Goal: Task Accomplishment & Management: Manage account settings

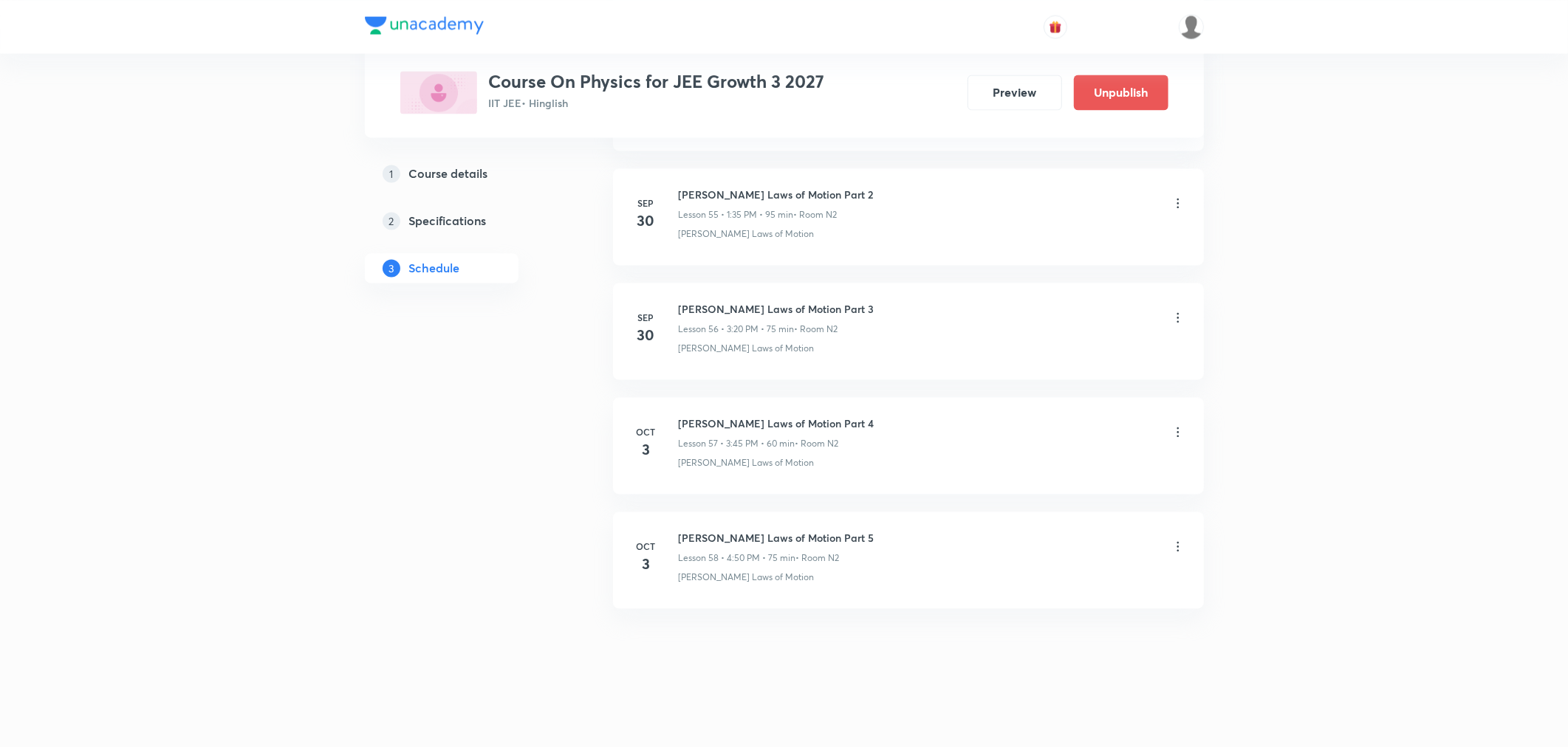
click at [1179, 547] on icon at bounding box center [1179, 547] width 15 height 15
click at [1050, 613] on p "Delete" at bounding box center [1047, 611] width 31 height 15
click at [1017, 727] on button "Delete" at bounding box center [998, 716] width 130 height 35
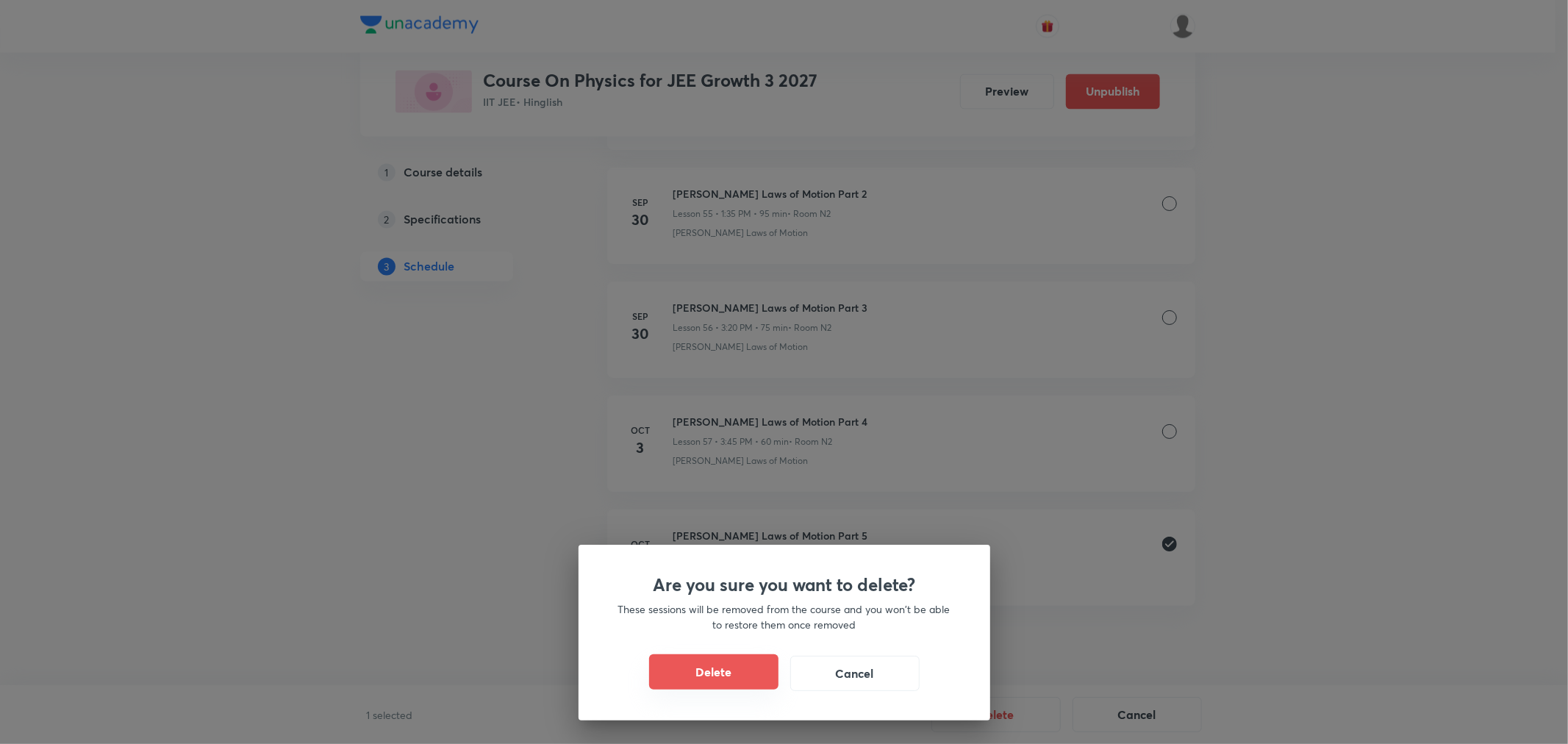
click at [712, 666] on button "Delete" at bounding box center [714, 672] width 129 height 35
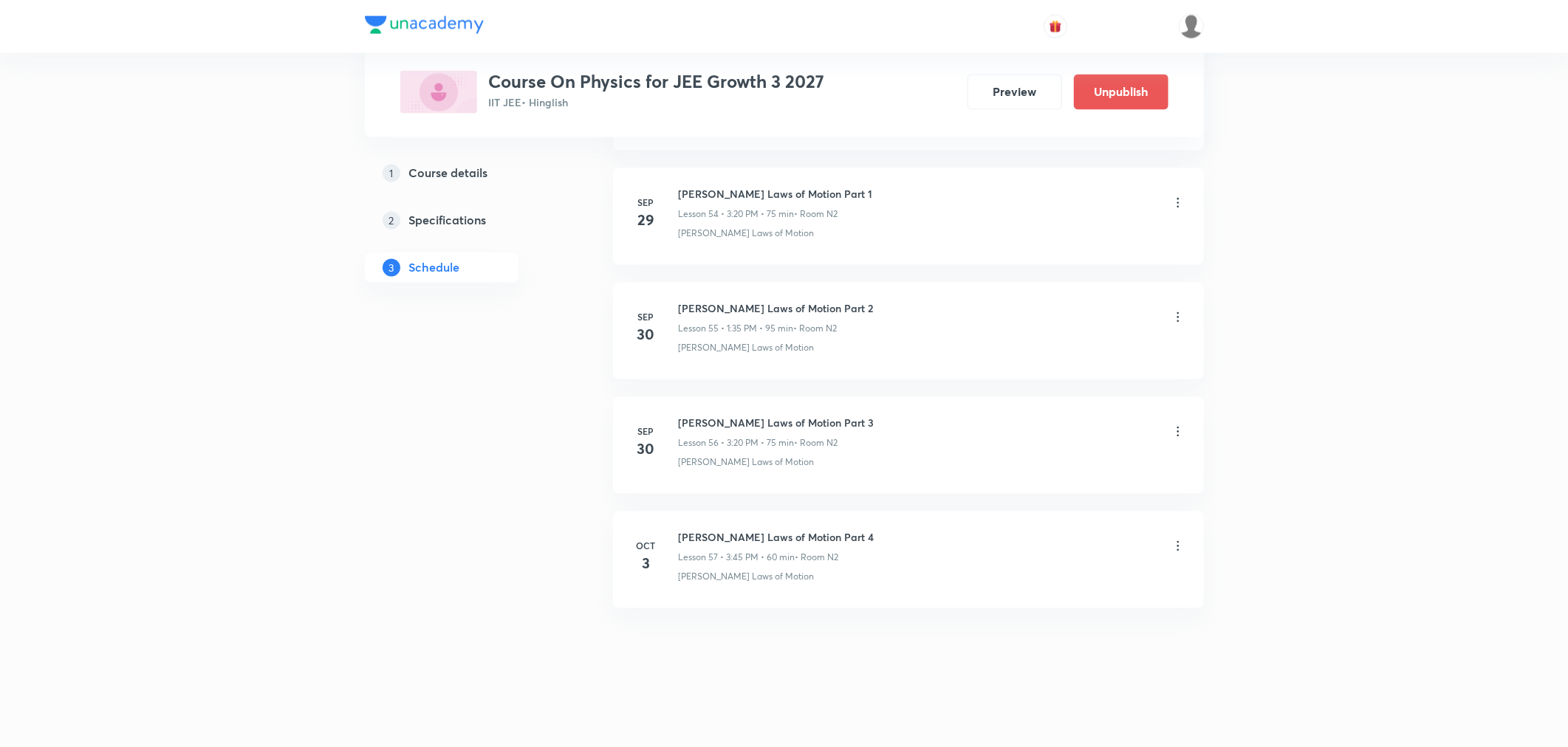
scroll to position [6969, 0]
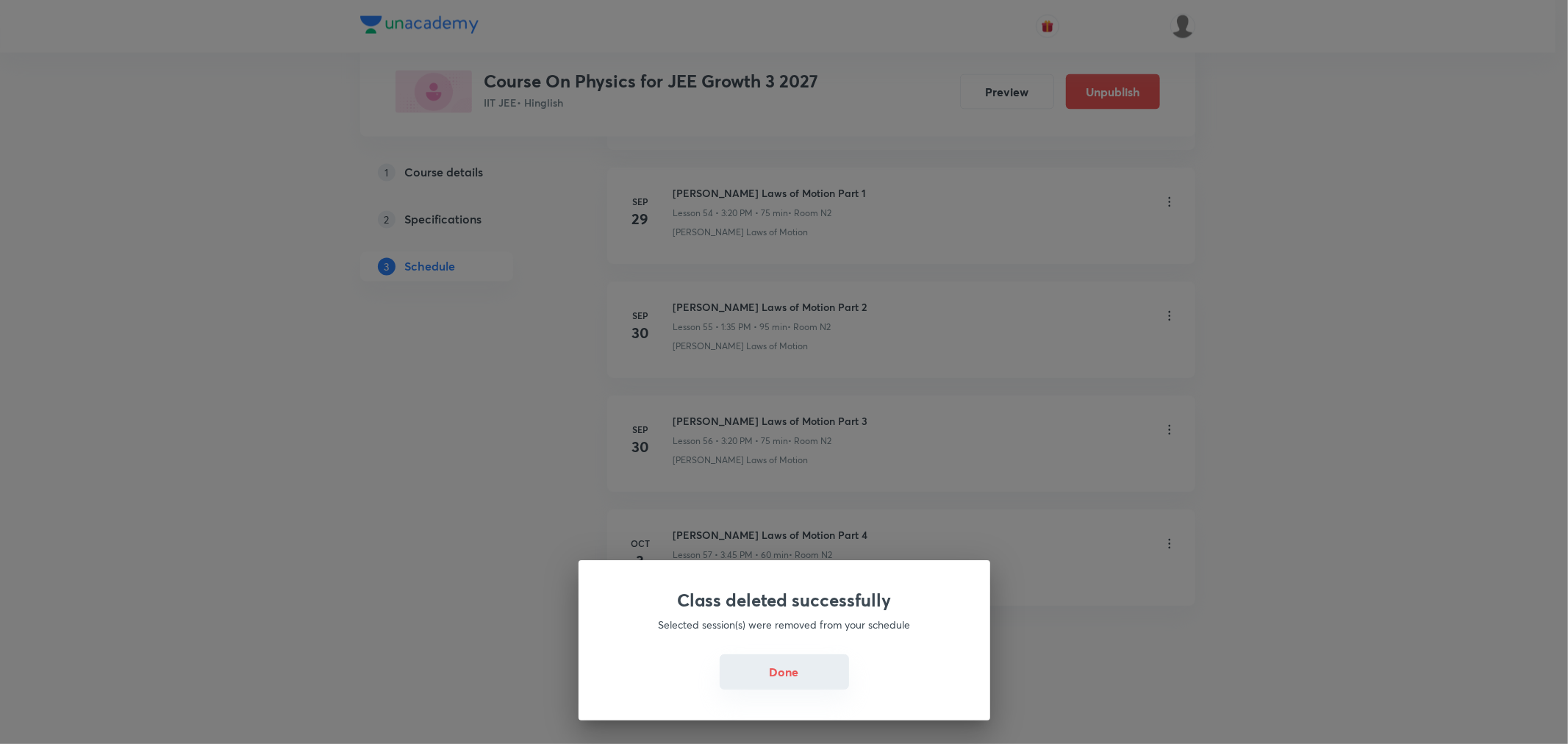
click at [799, 666] on button "Done" at bounding box center [784, 672] width 129 height 35
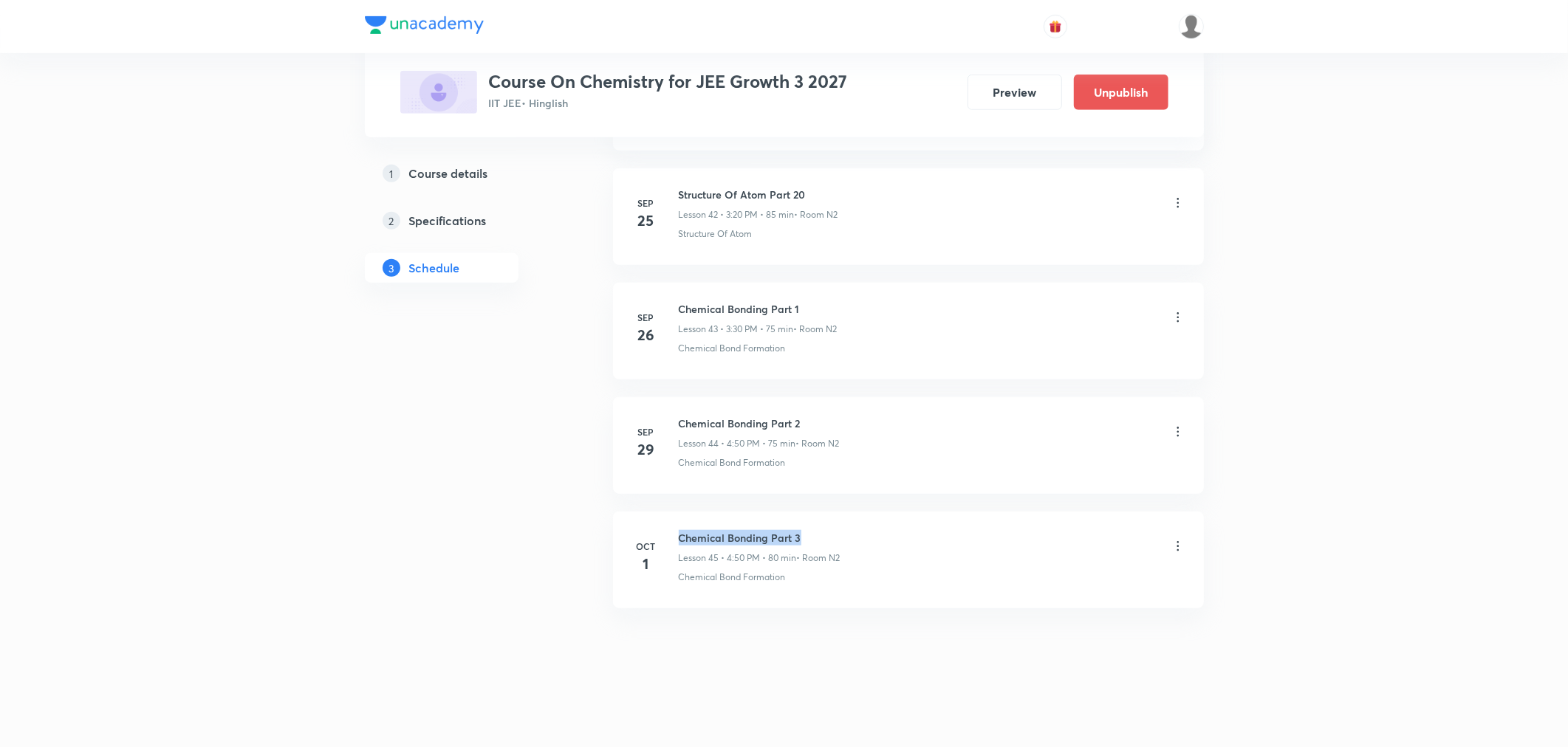
drag, startPoint x: 677, startPoint y: 534, endPoint x: 832, endPoint y: 542, distance: 155.2
click at [832, 542] on div "[DATE] Chemical Bonding Part 3 Lesson 45 • 4:50 PM • 80 min • Room N2 Chemical …" at bounding box center [909, 558] width 554 height 54
click at [832, 542] on h6 "Chemical Bonding Part 3" at bounding box center [760, 538] width 162 height 15
drag, startPoint x: 796, startPoint y: 533, endPoint x: 675, endPoint y: 527, distance: 121.1
click at [675, 527] on li "Oct 1 Chemical Bonding Part 3 Lesson 45 • 4:50 PM • 80 min • Room N2 Chemical B…" at bounding box center [908, 560] width 591 height 97
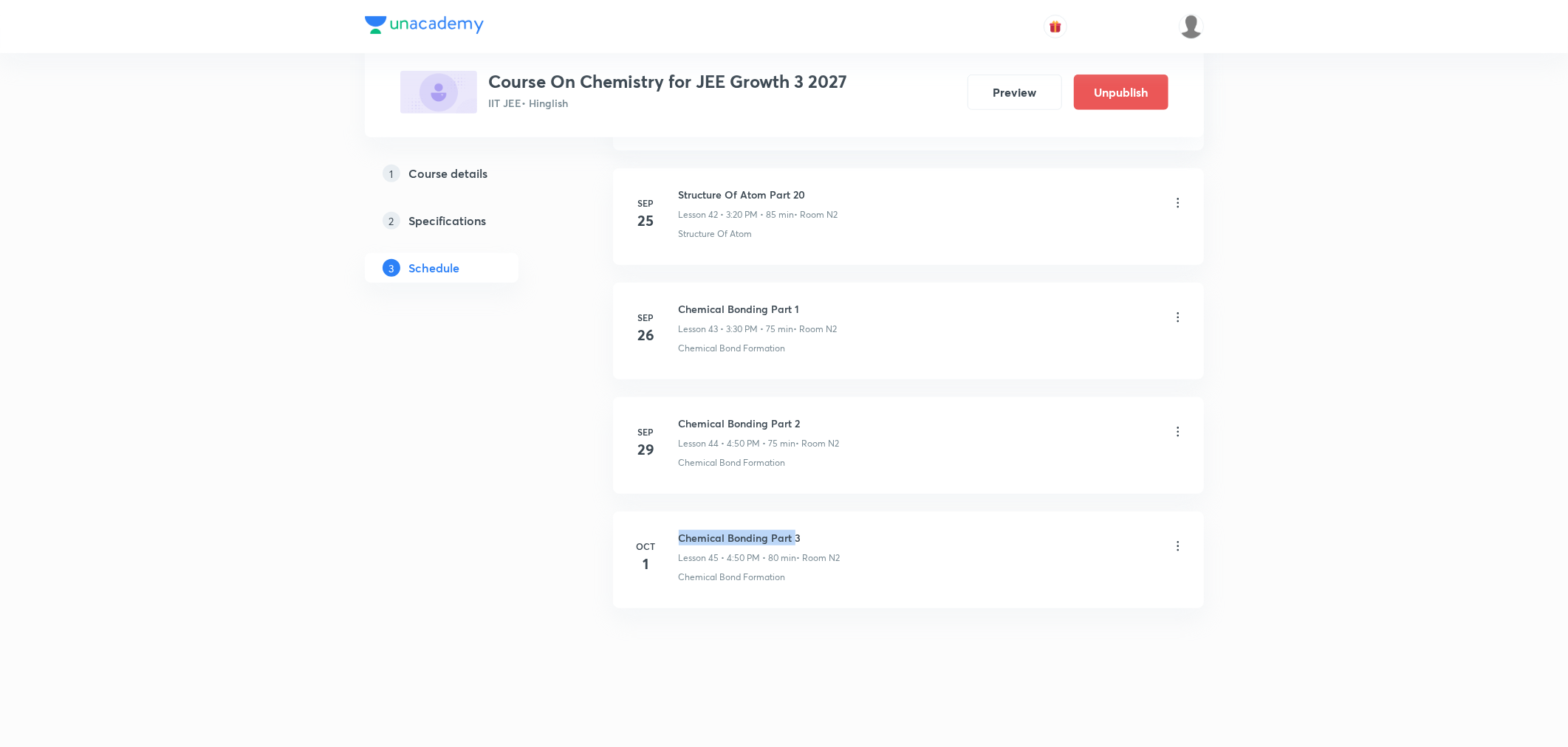
copy h6 "Chemical Bonding Part"
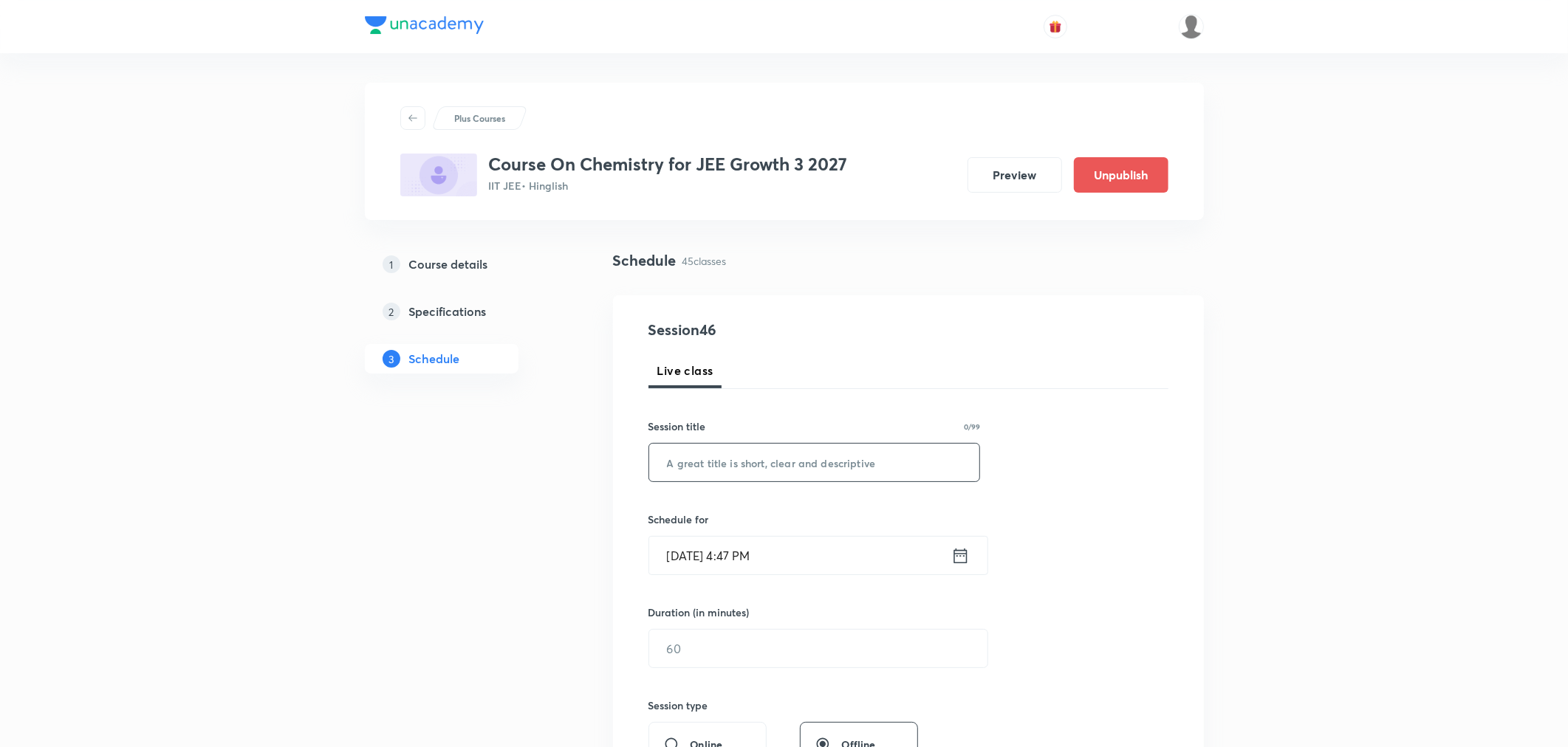
click at [756, 468] on input "text" at bounding box center [815, 462] width 331 height 38
paste input "Chemical Bonding Part"
type input "Chemical Bonding Part 4"
click at [811, 559] on input "Oct 3, 2025, 4:47 PM" at bounding box center [800, 555] width 302 height 38
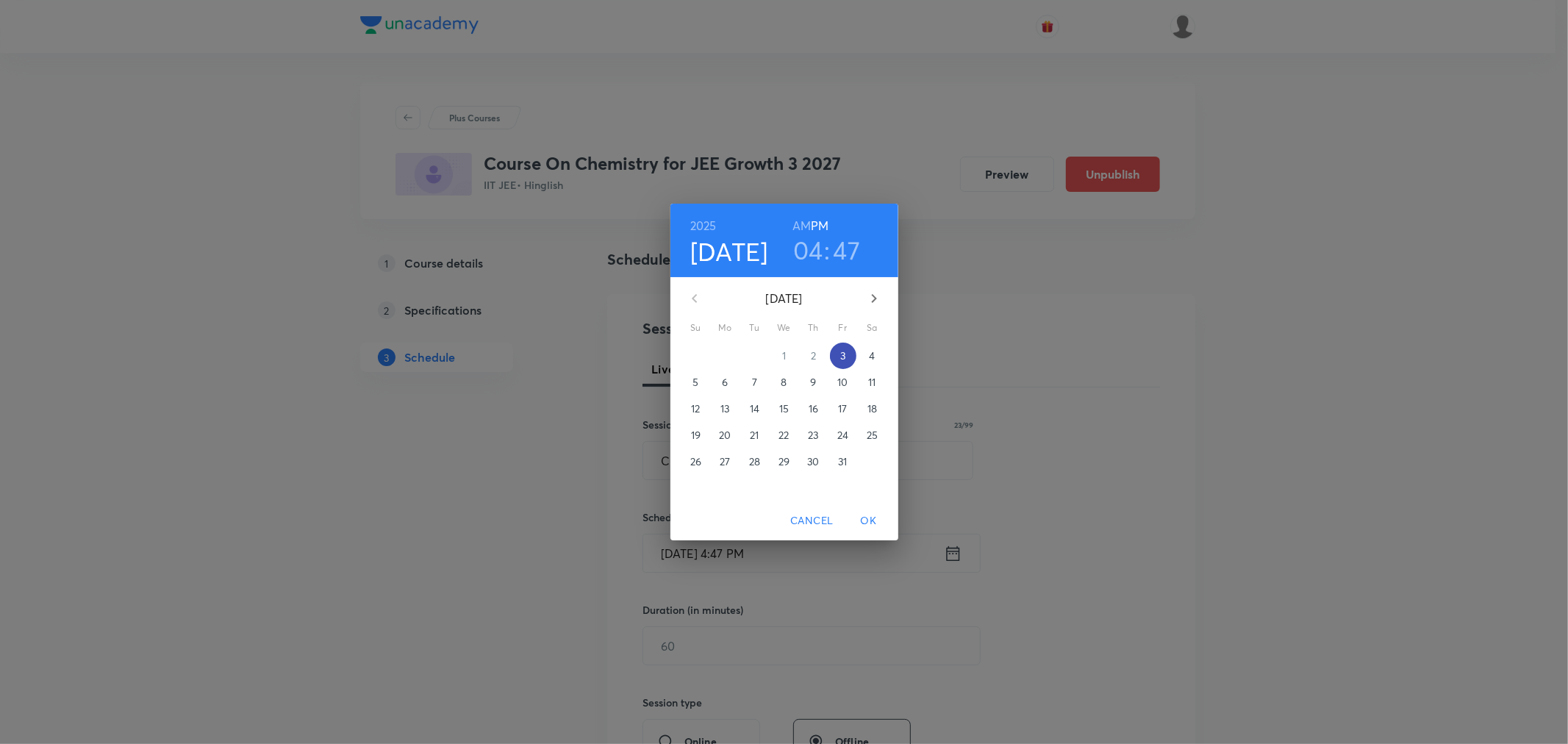
click at [839, 357] on span "3" at bounding box center [844, 356] width 27 height 15
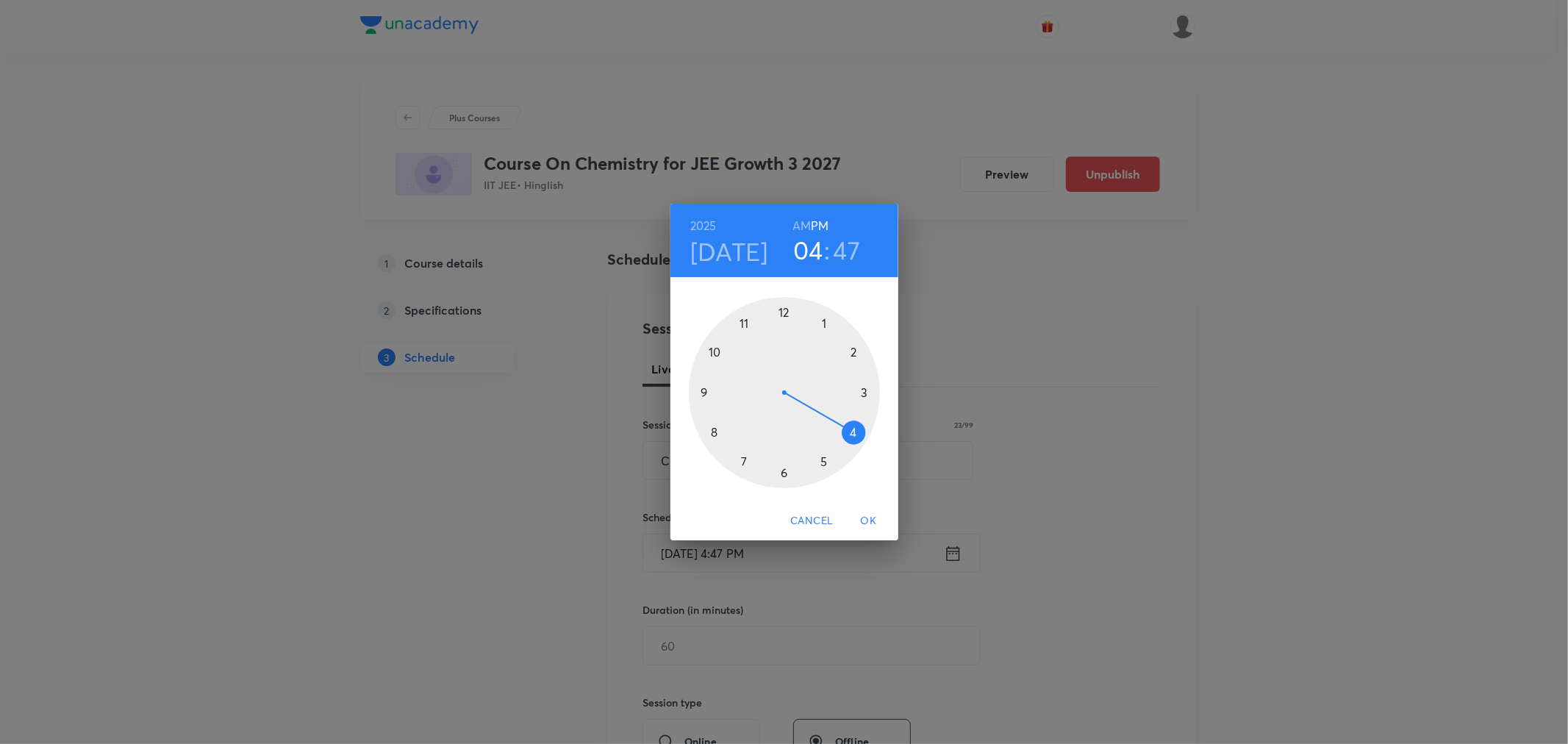
click at [822, 460] on div at bounding box center [785, 393] width 191 height 191
click at [826, 324] on div at bounding box center [785, 393] width 191 height 191
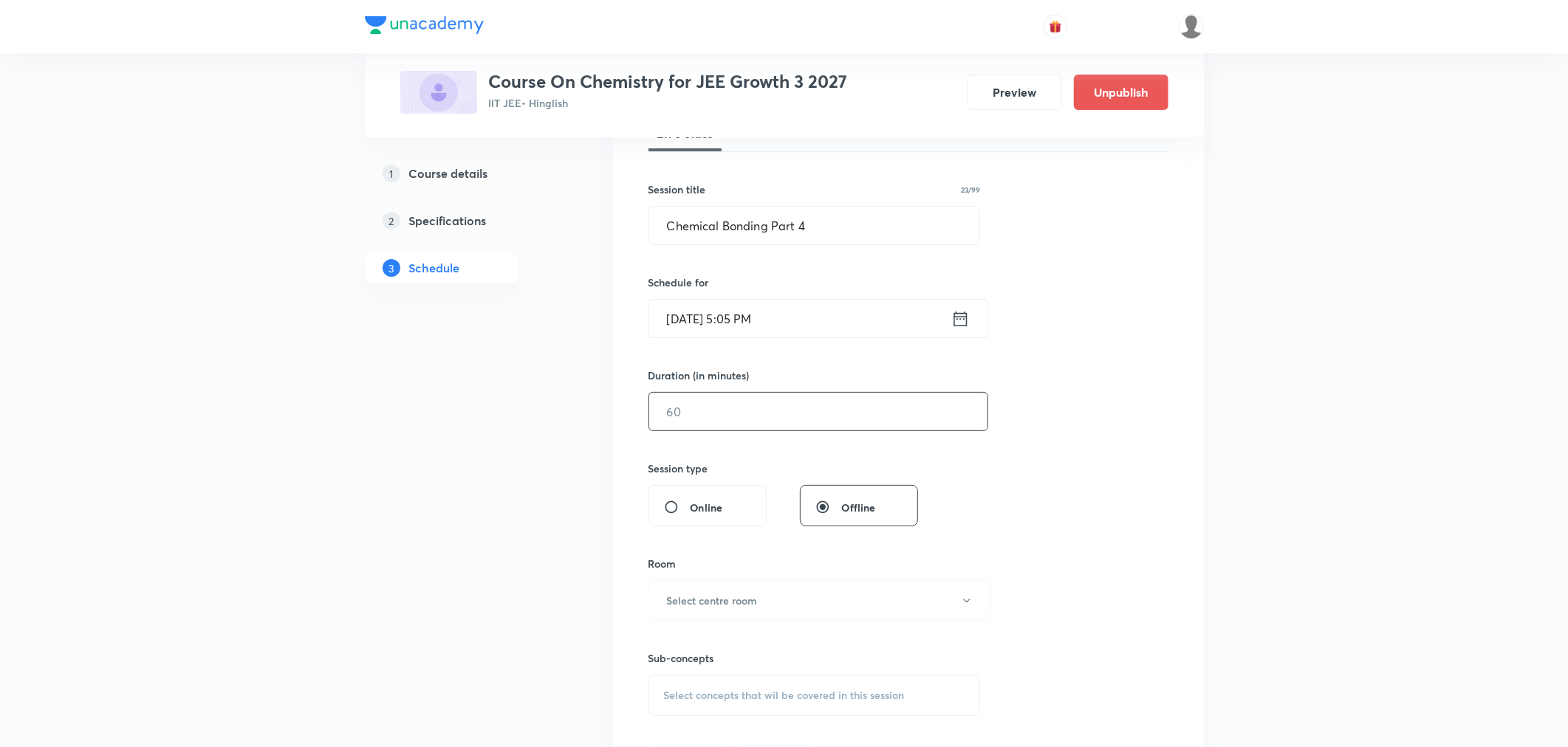
scroll to position [246, 0]
click at [702, 406] on input "text" at bounding box center [819, 403] width 339 height 38
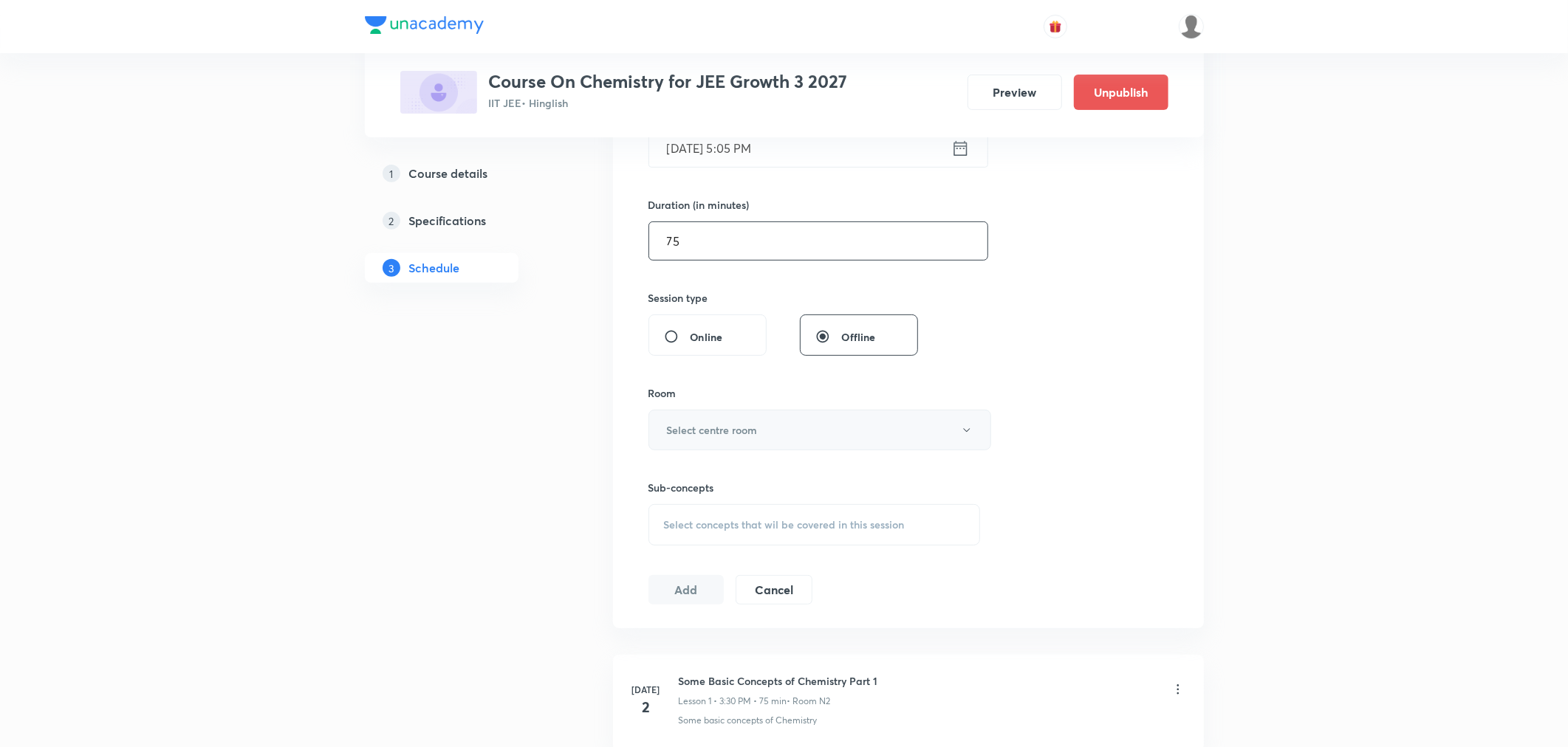
scroll to position [410, 0]
type input "75"
click at [722, 426] on h6 "Select centre room" at bounding box center [713, 428] width 91 height 15
click at [661, 502] on span "N2" at bounding box center [817, 503] width 324 height 15
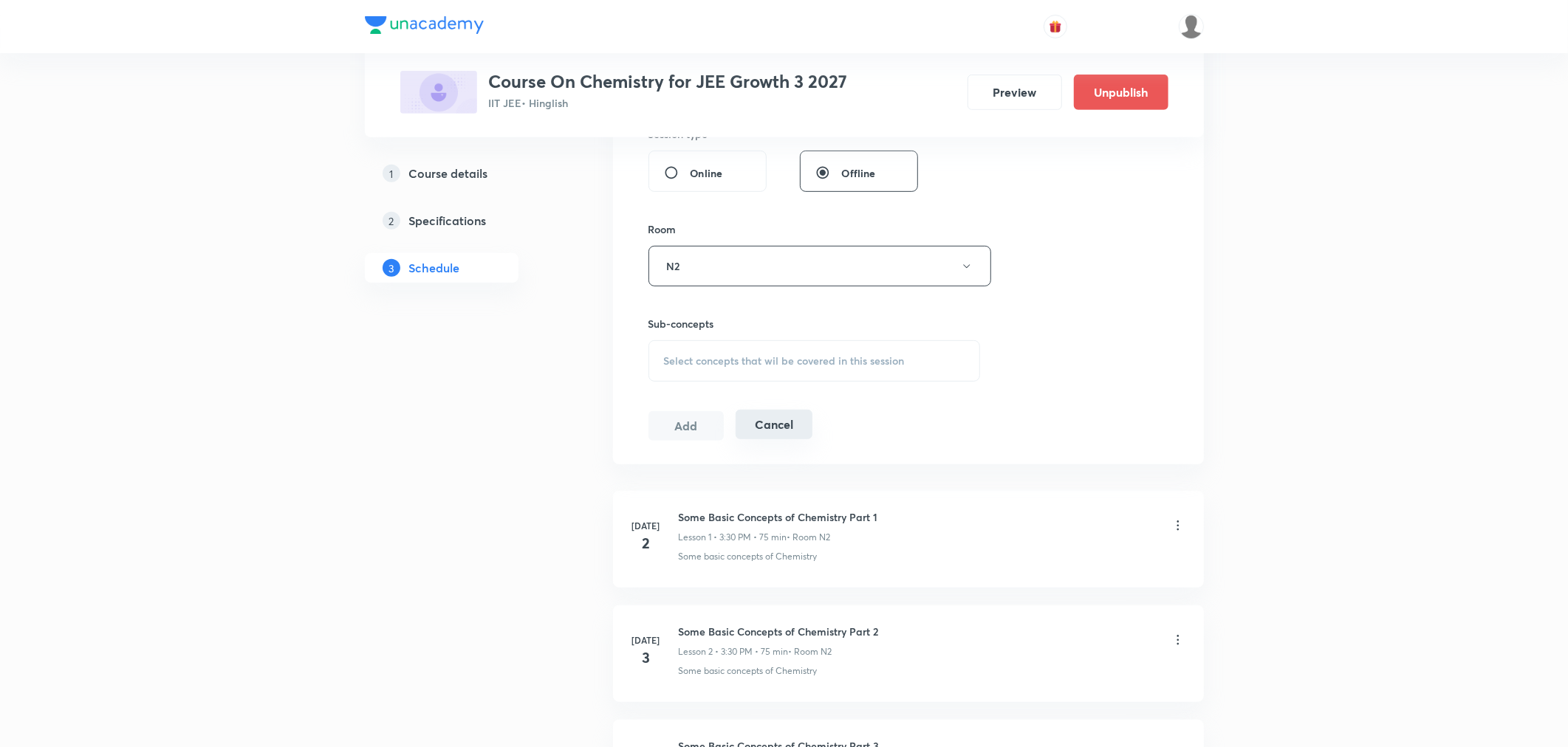
scroll to position [574, 0]
click at [739, 369] on div "Select concepts that wil be covered in this session" at bounding box center [815, 359] width 333 height 41
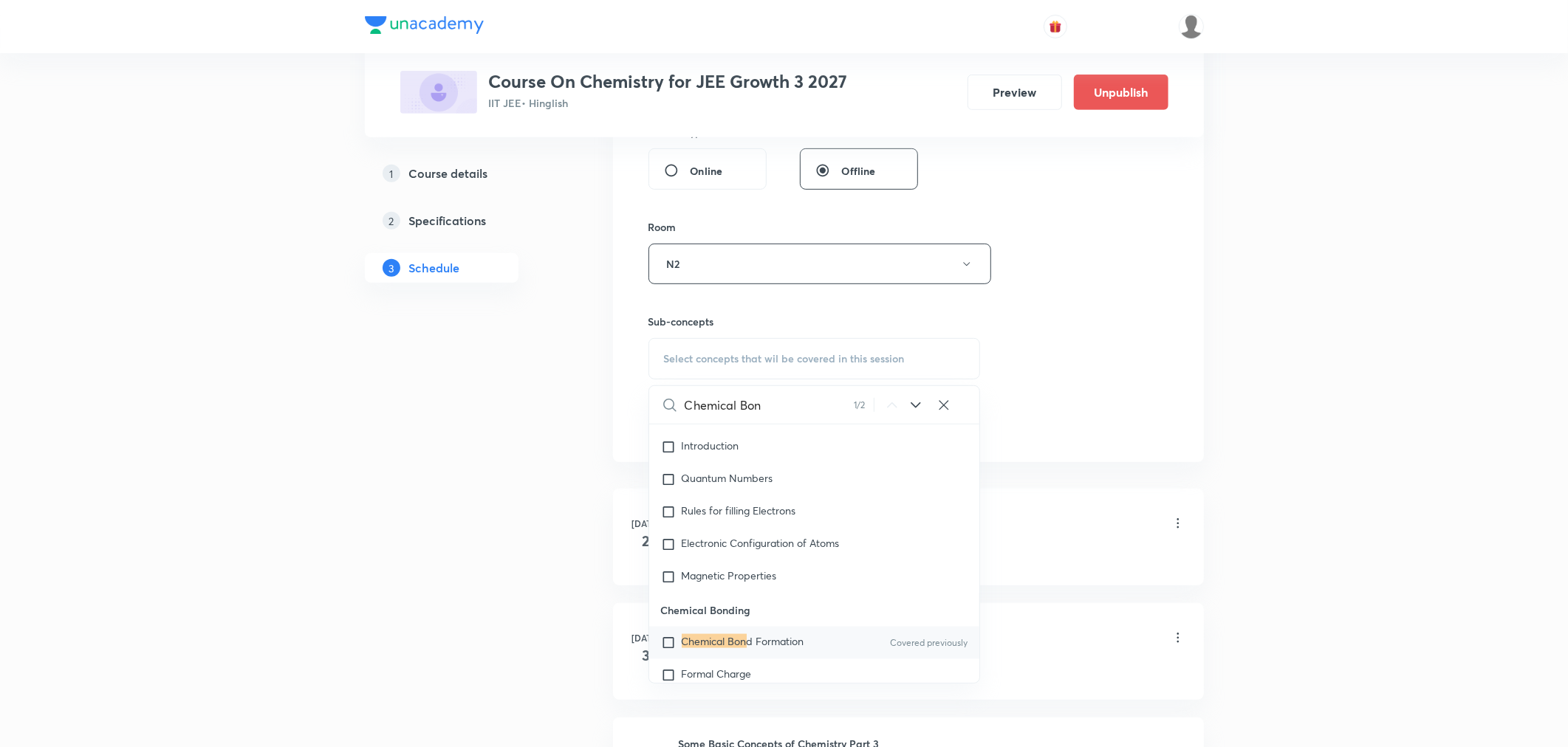
scroll to position [20737, 0]
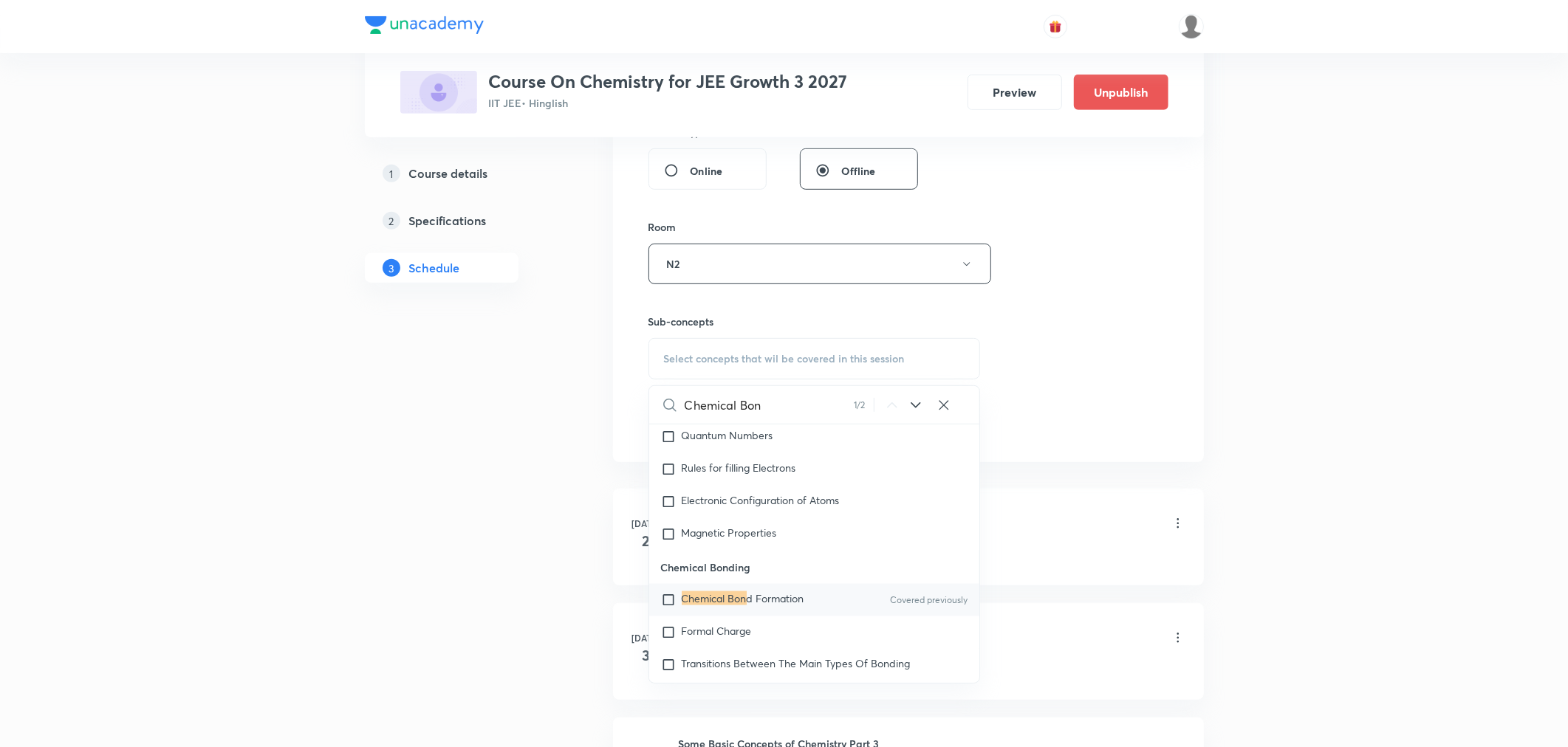
type input "Chemical Bon"
click at [763, 606] on span "d Formation" at bounding box center [775, 598] width 57 height 14
checkbox input "true"
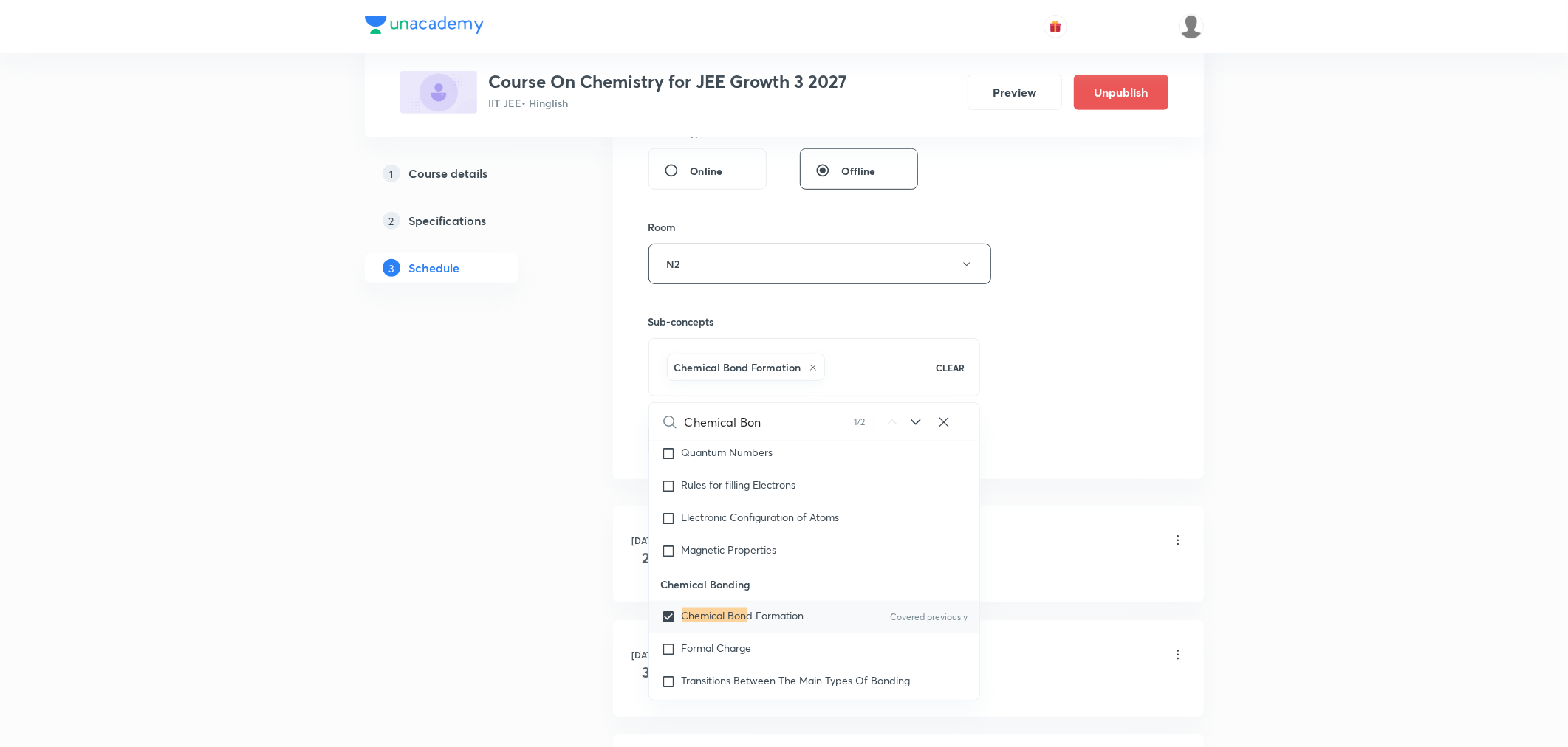
click at [1053, 395] on div "Session 46 Live class Session title 23/99 Chemical Bonding Part 4 ​ Schedule fo…" at bounding box center [908, 100] width 520 height 711
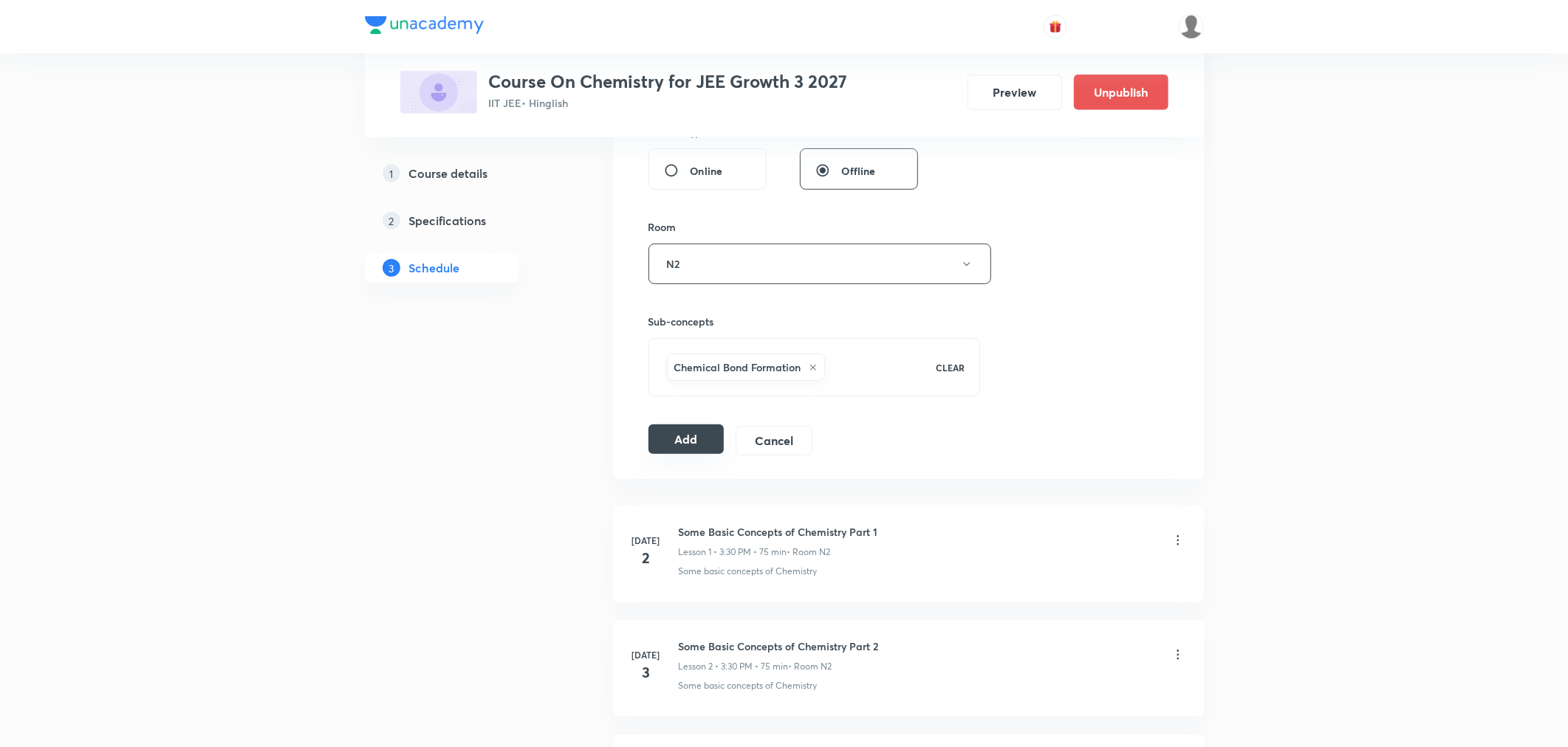
click at [677, 443] on button "Add" at bounding box center [687, 439] width 76 height 29
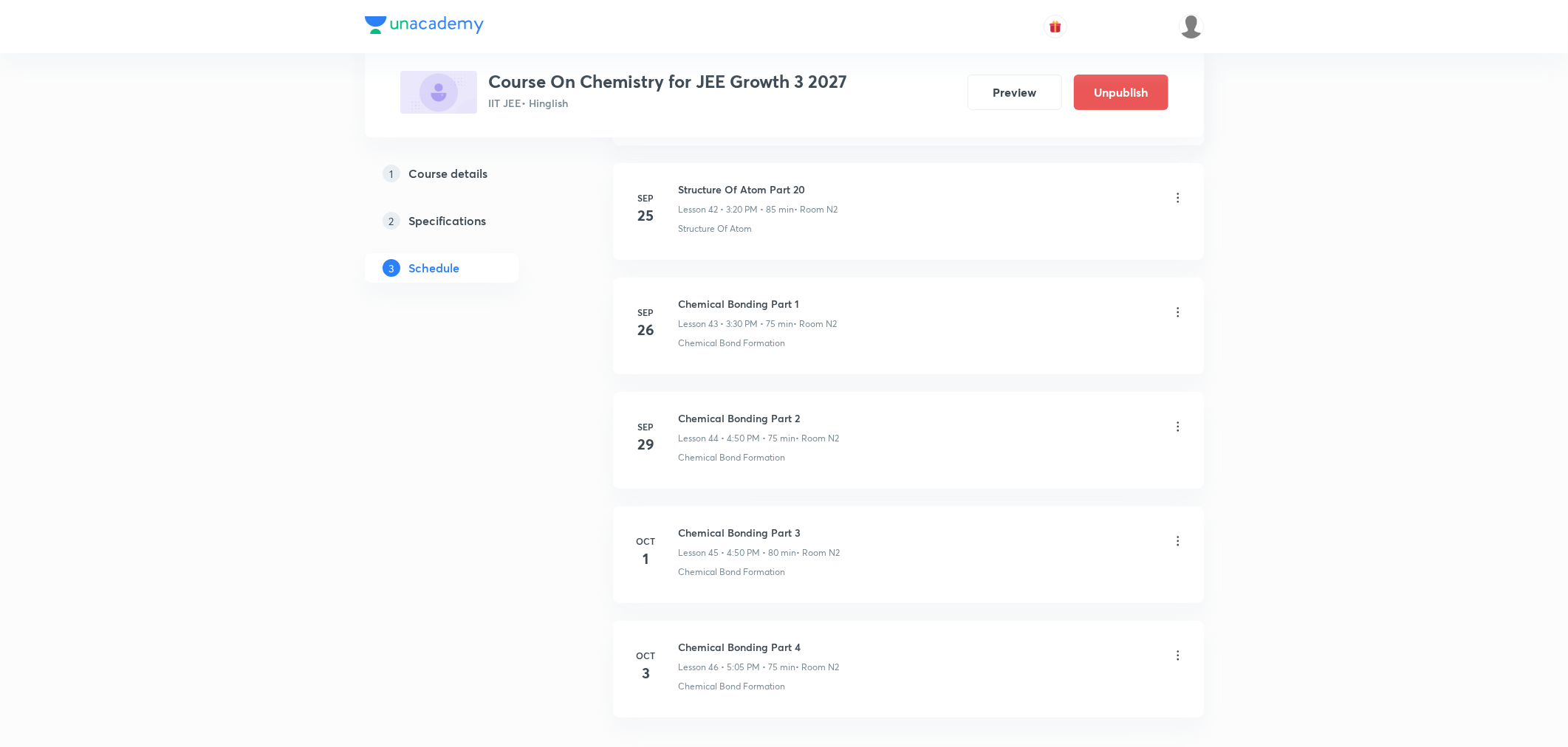
scroll to position [5029, 0]
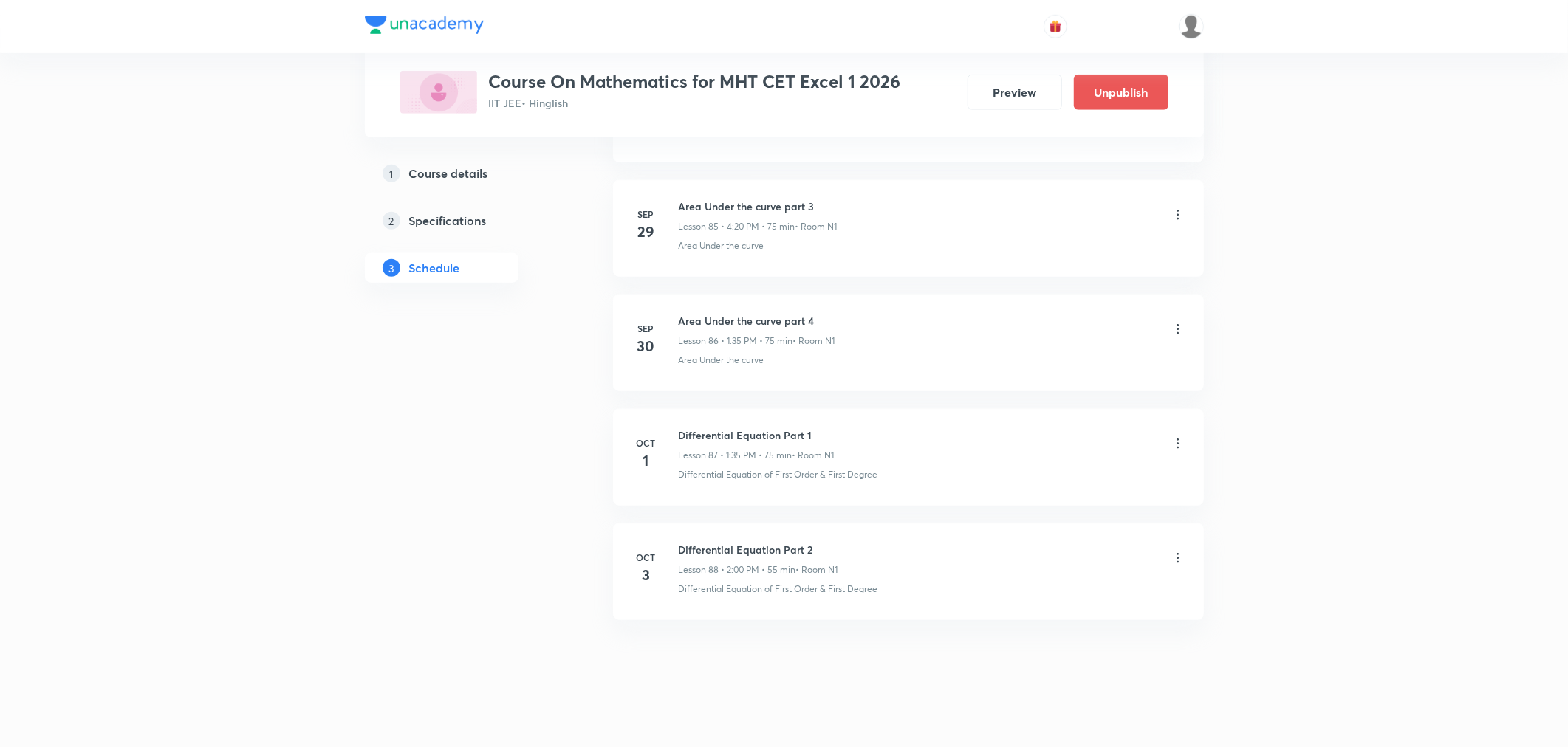
scroll to position [10521, 0]
drag, startPoint x: 678, startPoint y: 536, endPoint x: 867, endPoint y: 536, distance: 189.0
click at [867, 536] on div "Differential Equation Part 2 Lesson 88 • 2:00 PM • 55 min • Room N1" at bounding box center [932, 547] width 506 height 35
drag, startPoint x: 677, startPoint y: 533, endPoint x: 828, endPoint y: 531, distance: 151.0
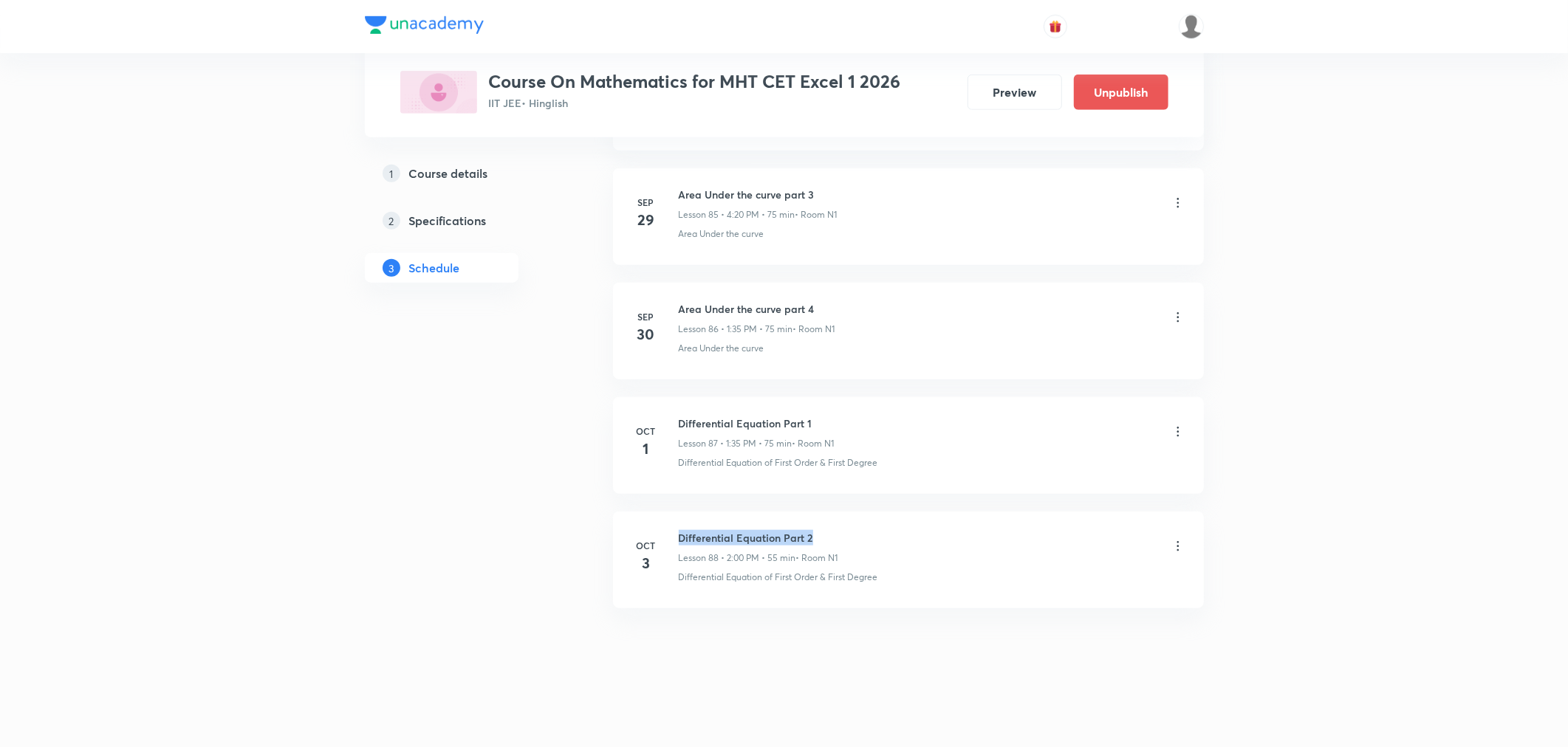
click at [828, 531] on h6 "Differential Equation Part 2" at bounding box center [758, 538] width 159 height 15
copy h6 "Differential Equation Part 2"
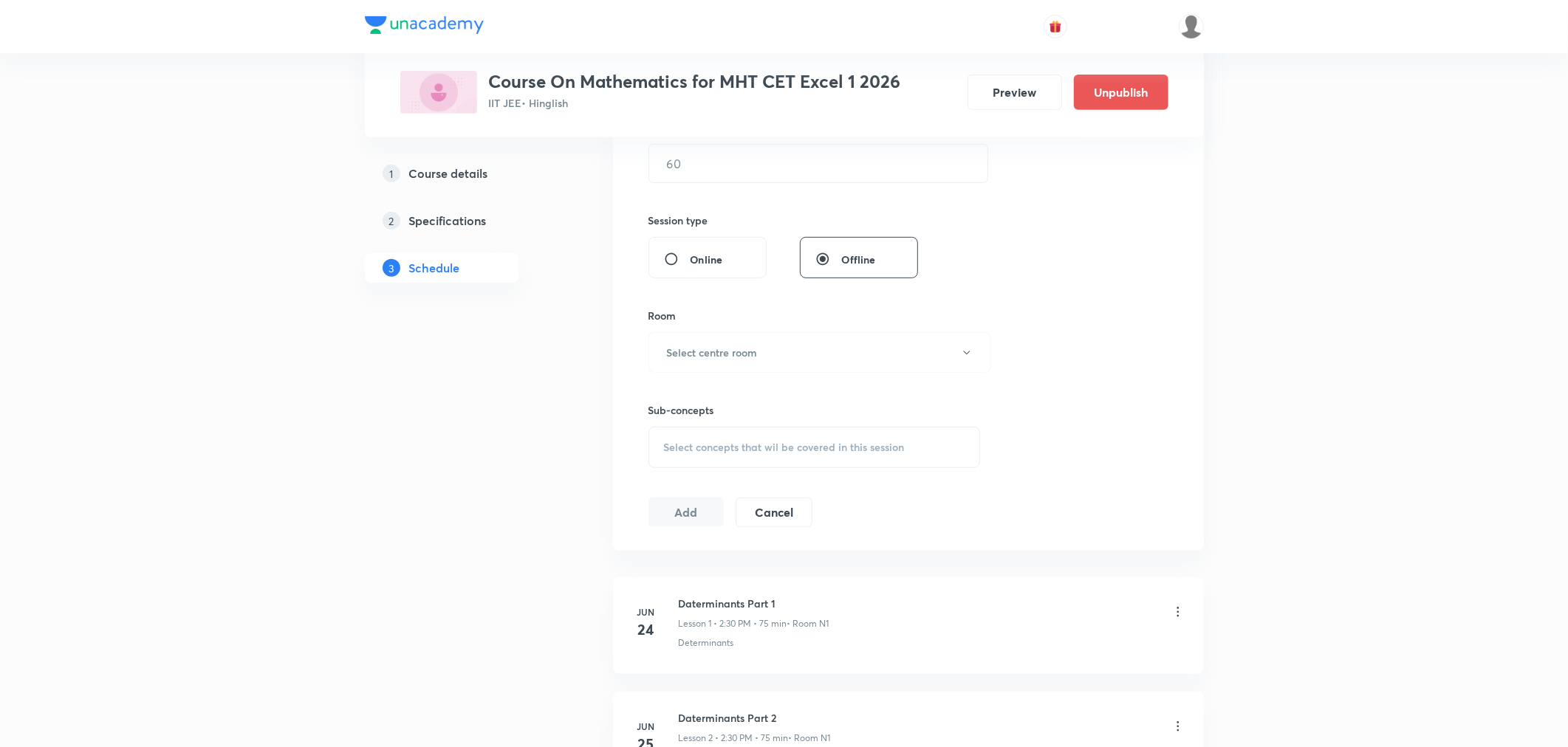
scroll to position [0, 0]
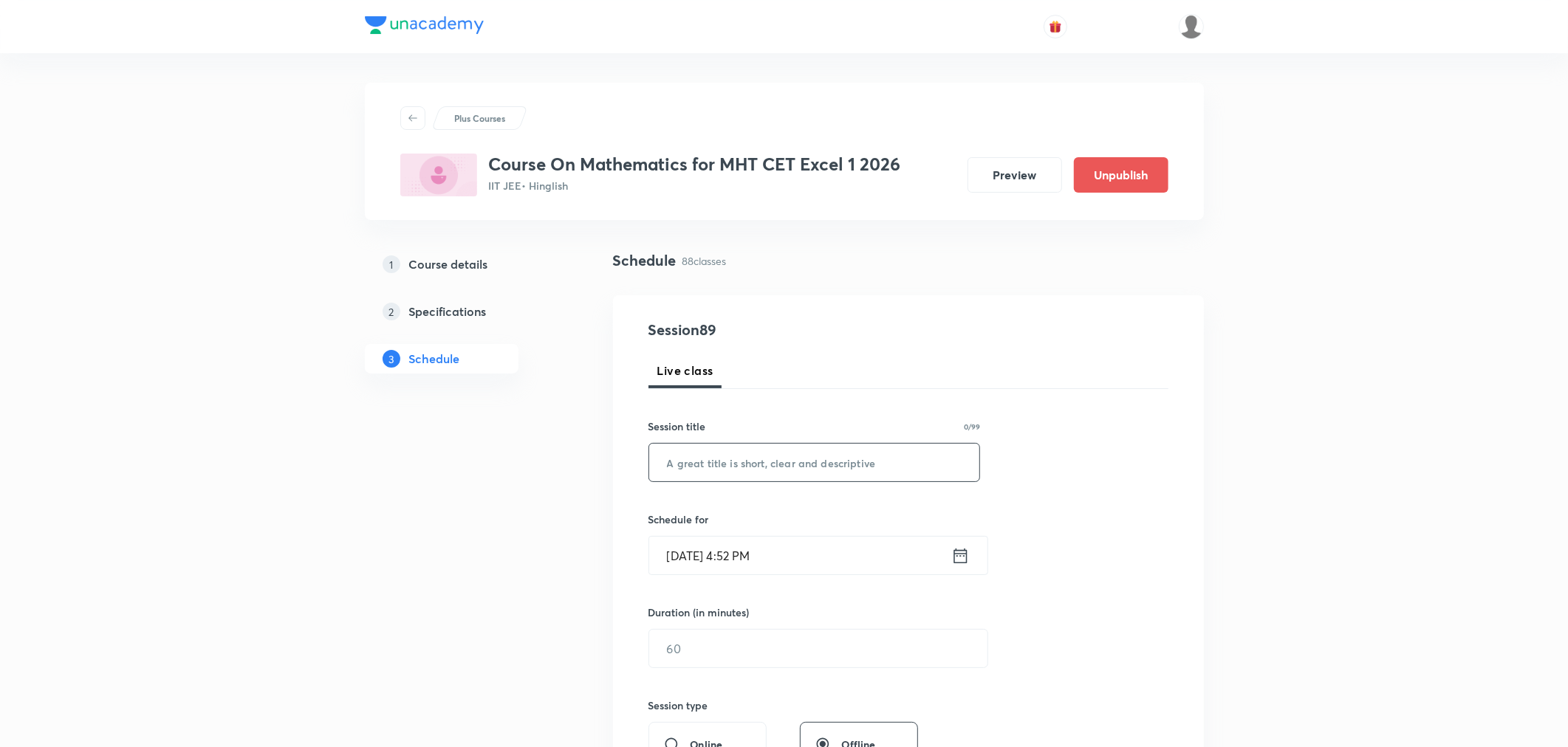
click at [793, 462] on input "text" at bounding box center [815, 462] width 331 height 38
paste input "Differential Equation Part 2"
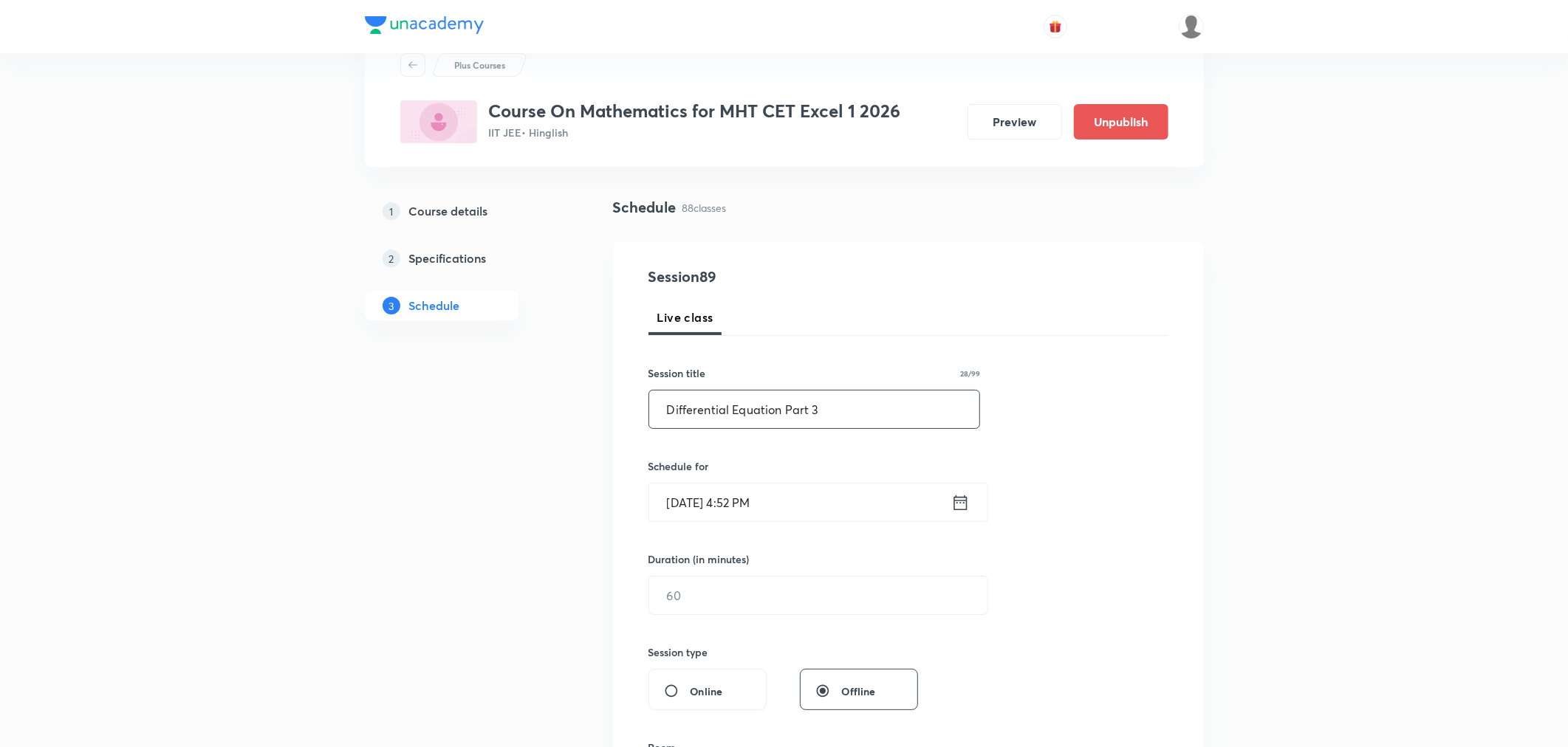
scroll to position [82, 0]
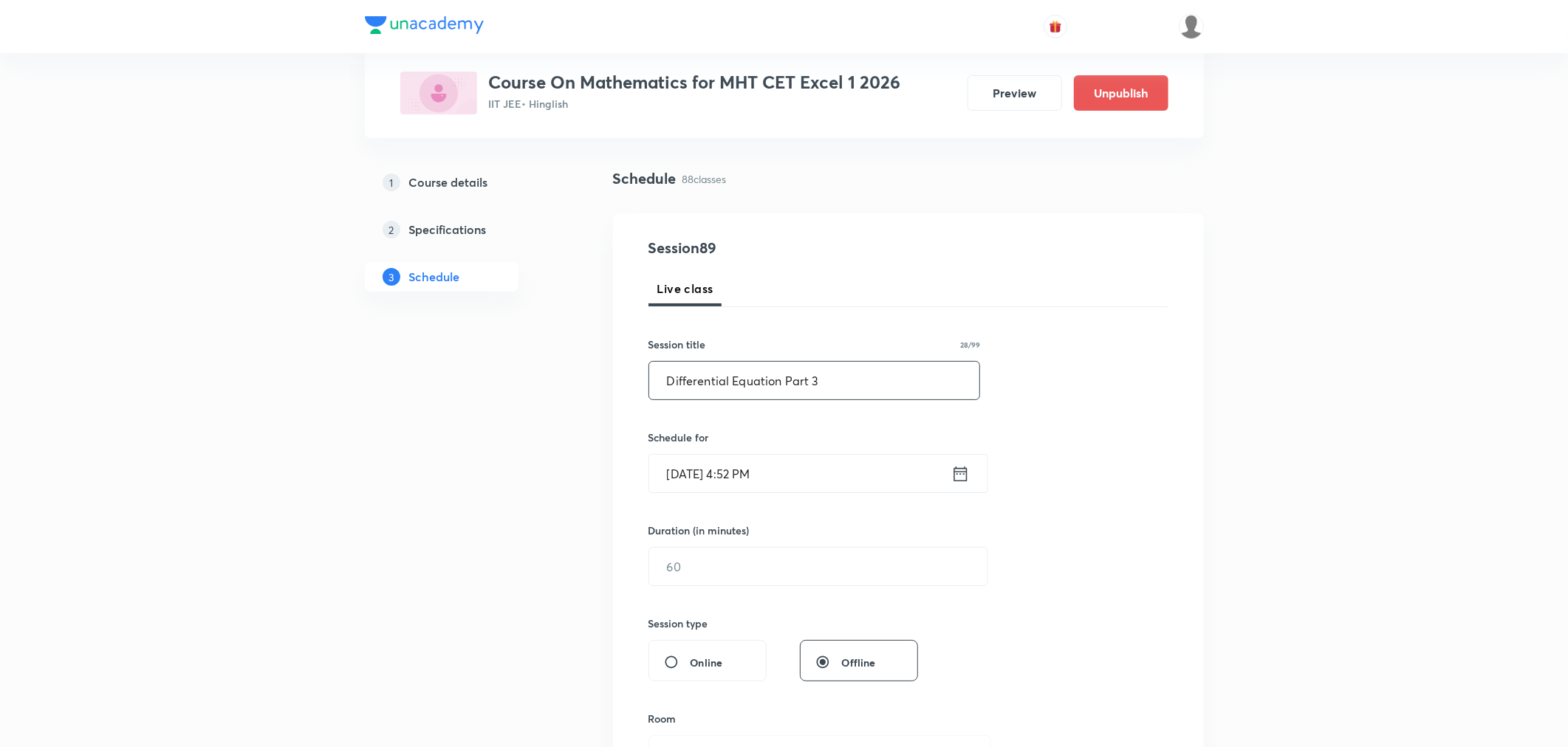
type input "Differential Equation Part 3"
click at [843, 473] on input "[DATE] 4:52 PM" at bounding box center [800, 473] width 302 height 38
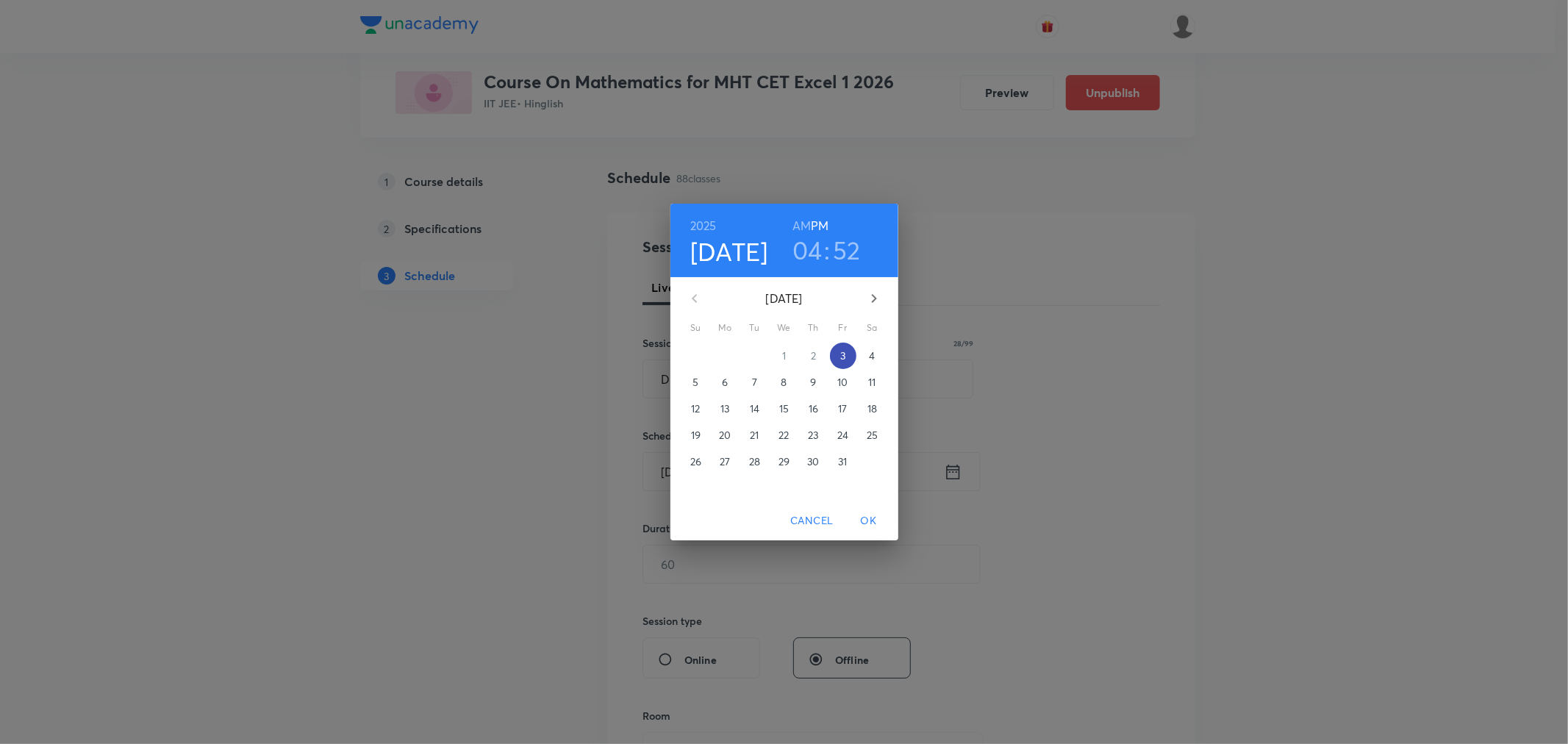
click at [840, 356] on p "3" at bounding box center [843, 356] width 5 height 15
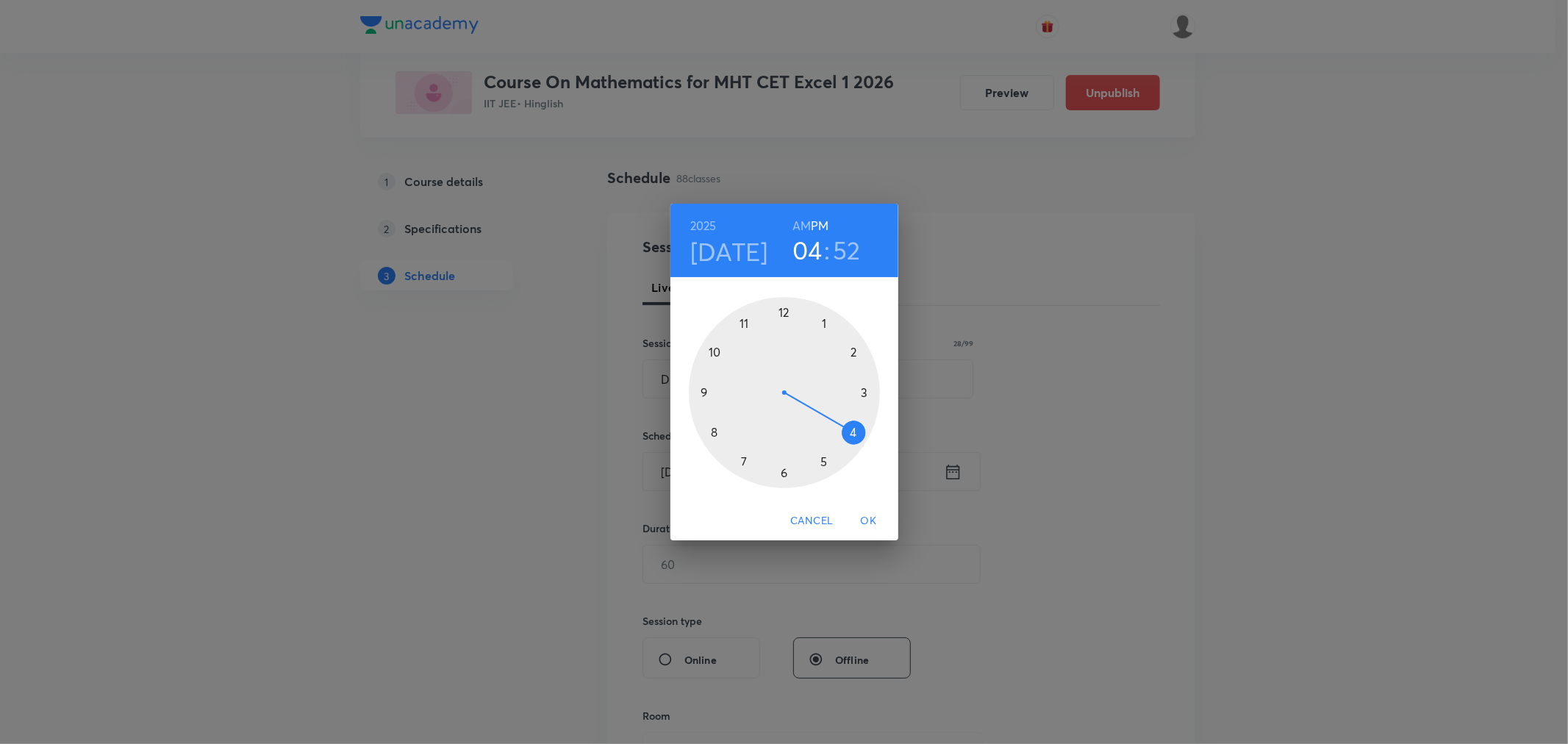
click at [855, 431] on div at bounding box center [785, 393] width 191 height 191
click at [743, 325] on div at bounding box center [785, 393] width 191 height 191
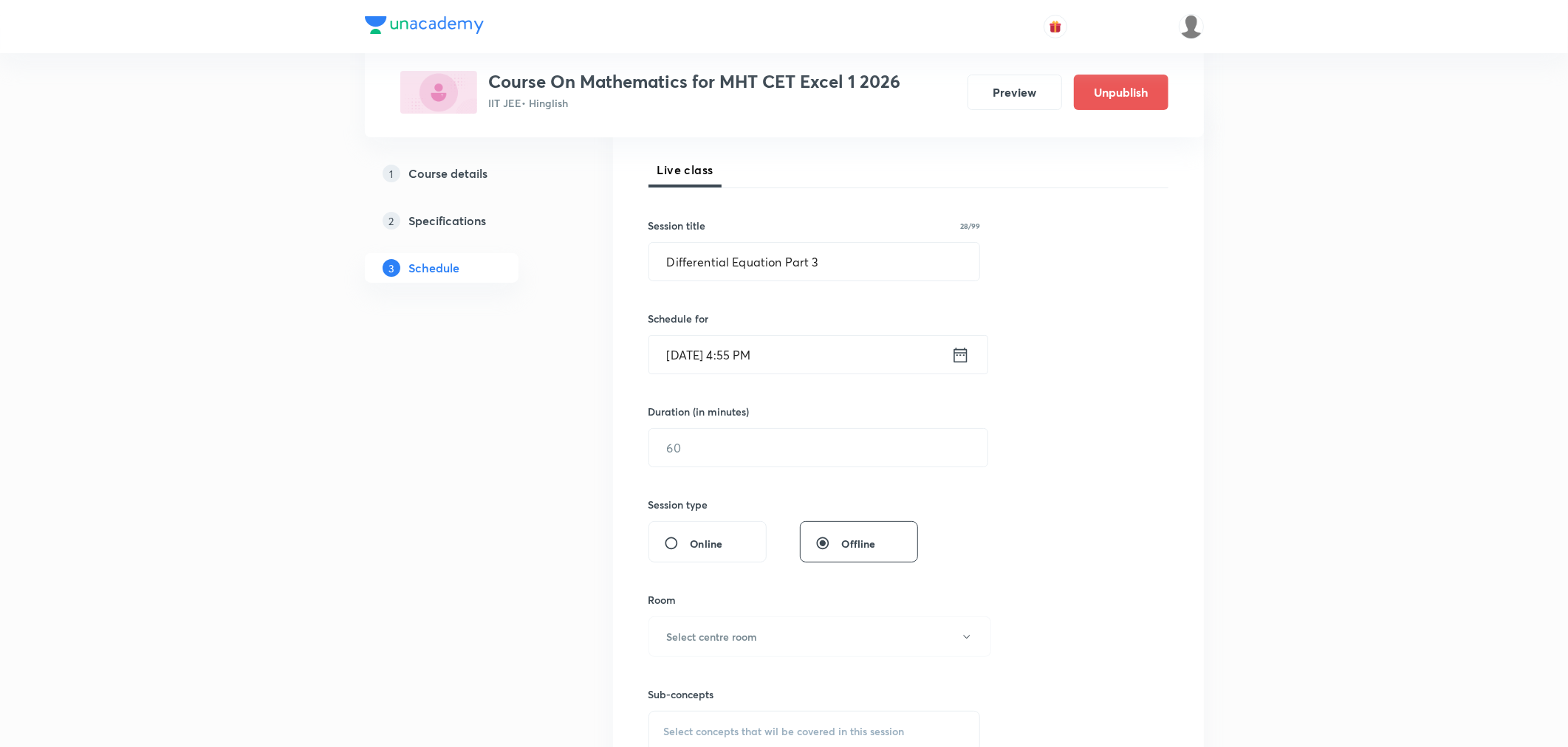
scroll to position [246, 0]
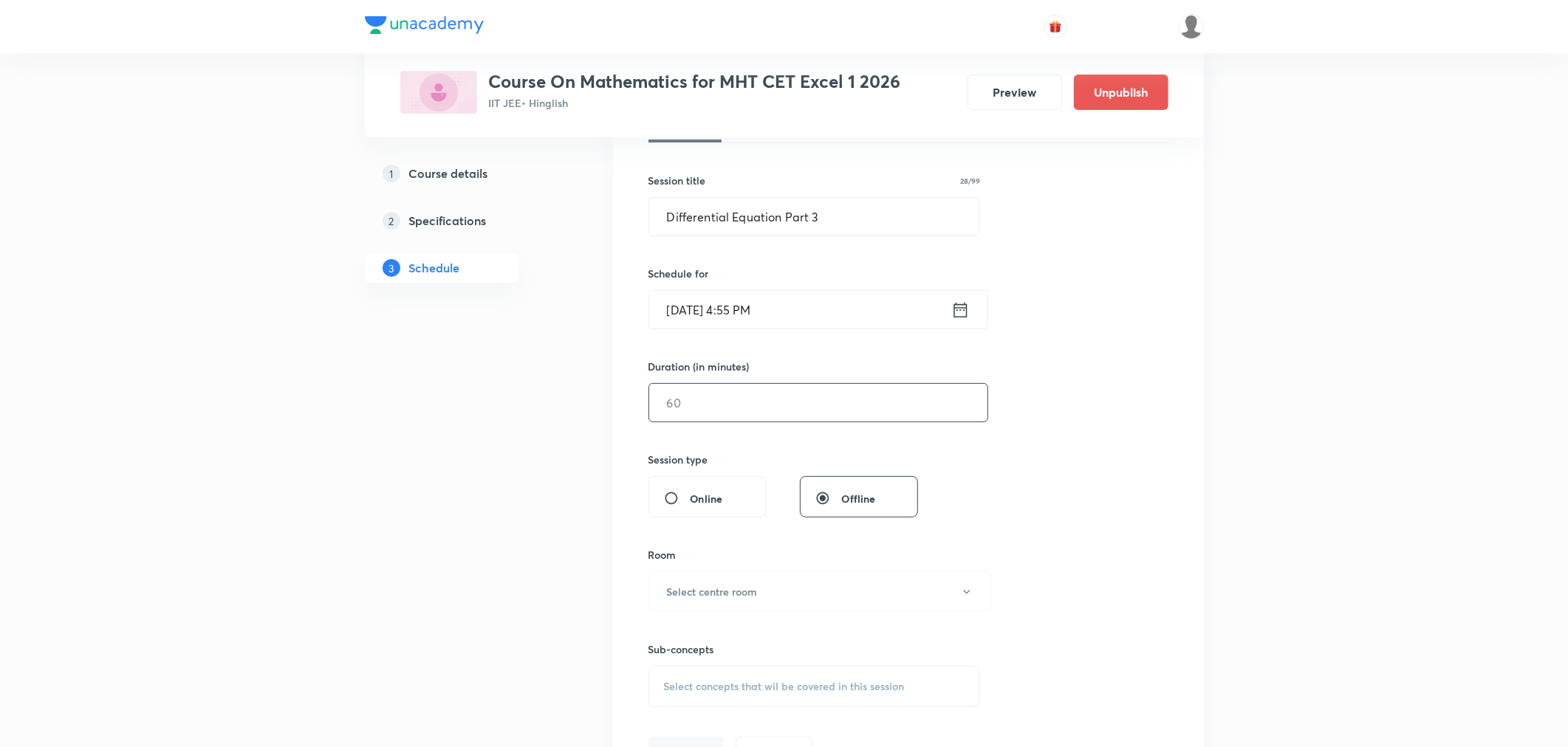
click at [742, 404] on input "text" at bounding box center [819, 403] width 339 height 38
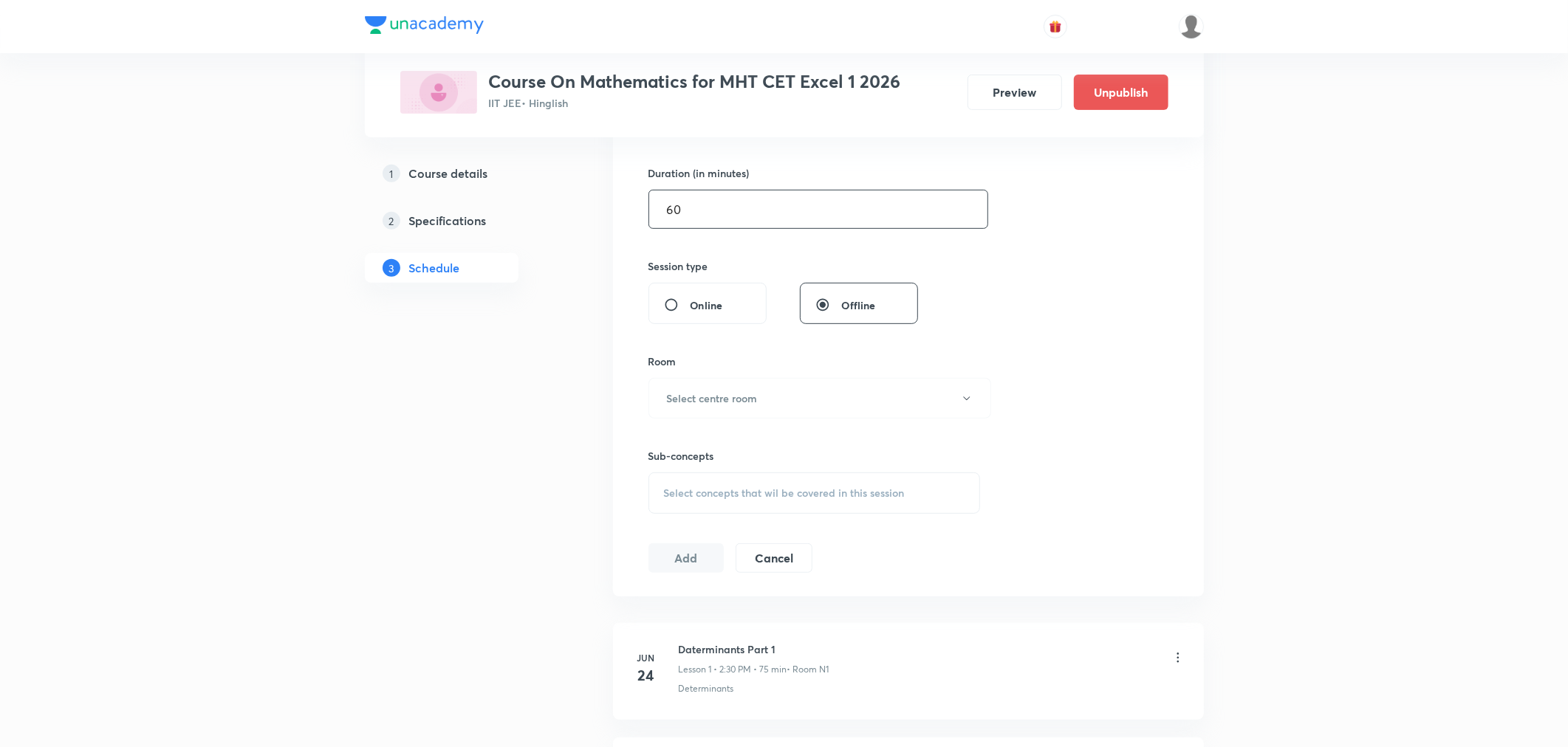
scroll to position [492, 0]
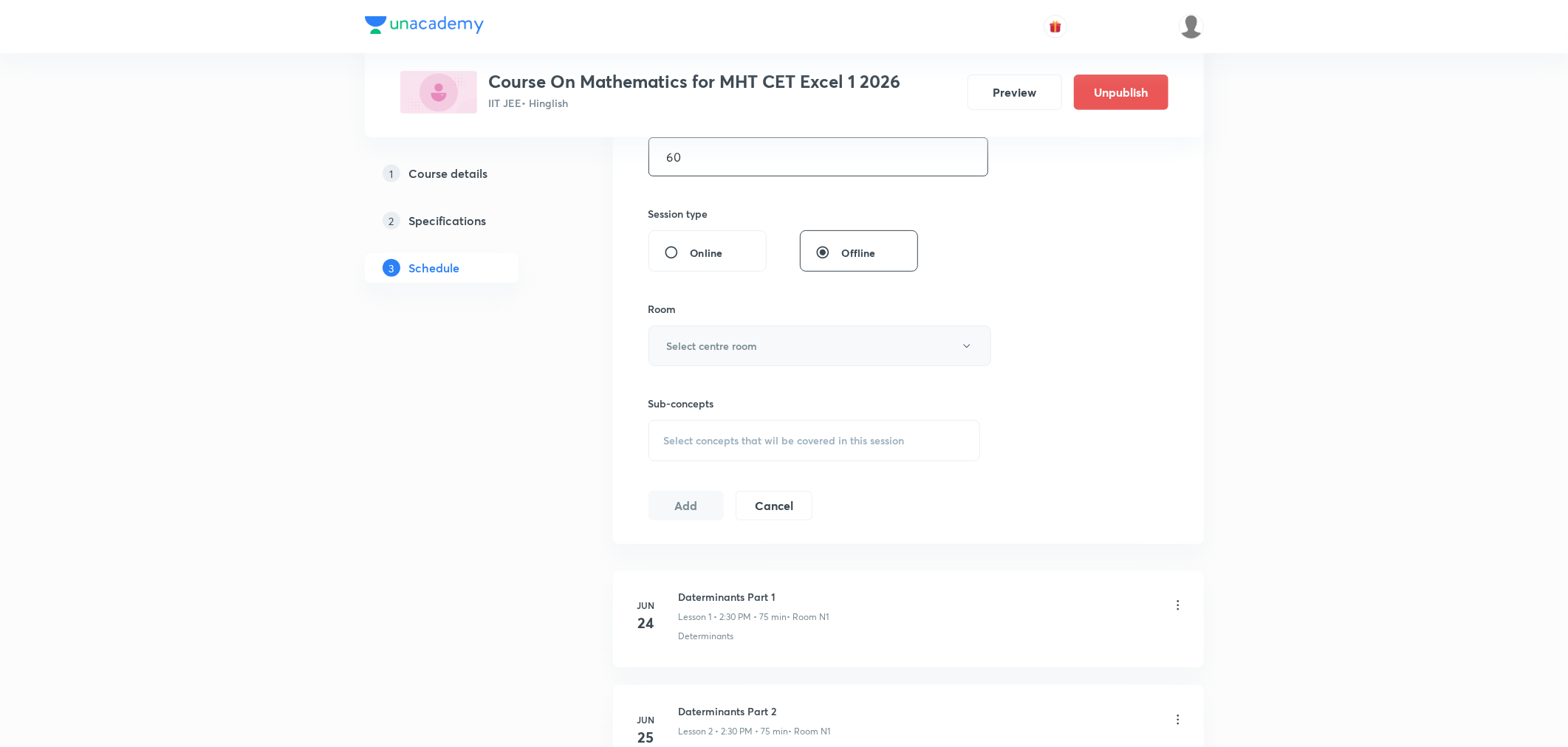
type input "60"
click at [741, 355] on button "Select centre room" at bounding box center [820, 346] width 343 height 40
click at [665, 393] on span "N1" at bounding box center [817, 394] width 324 height 15
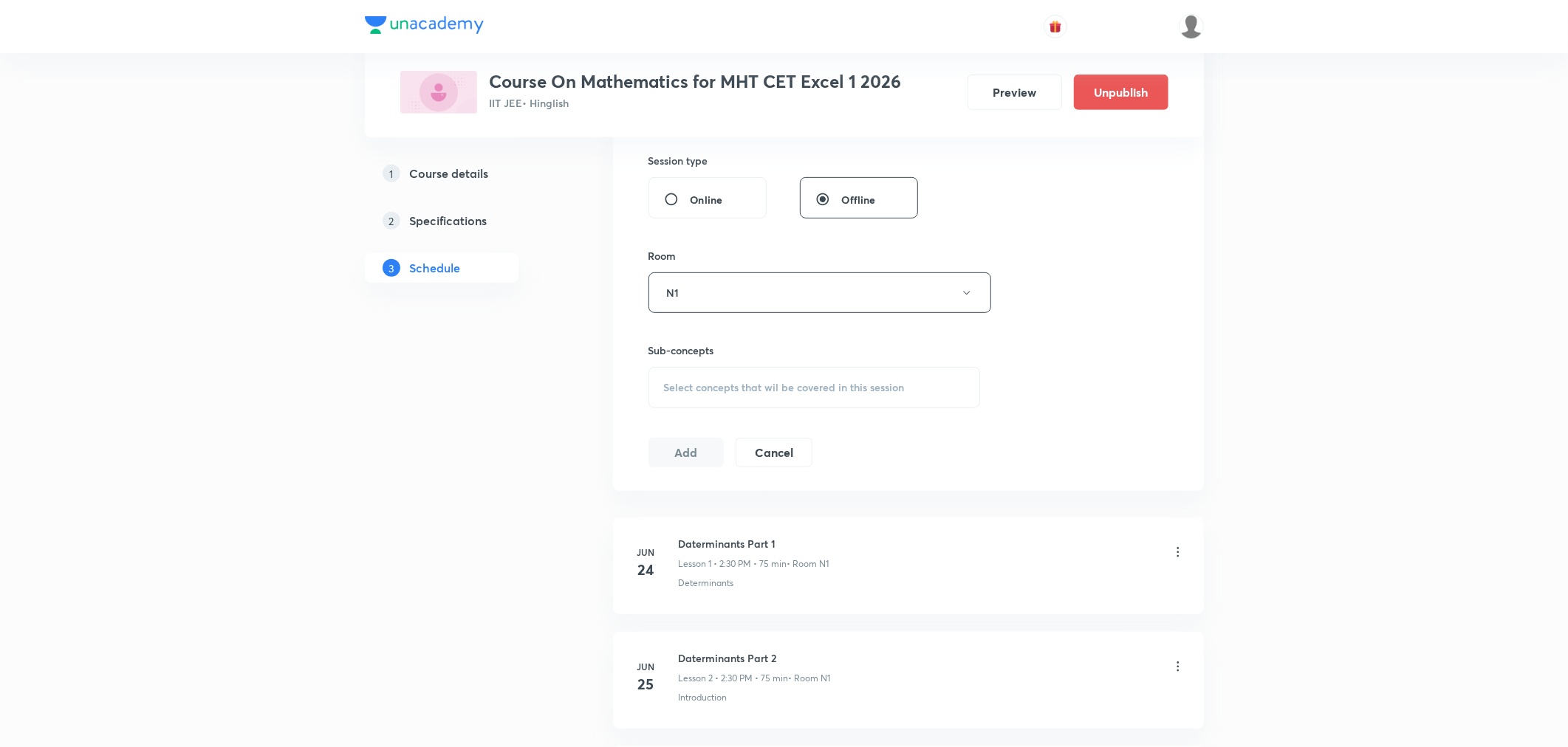
scroll to position [574, 0]
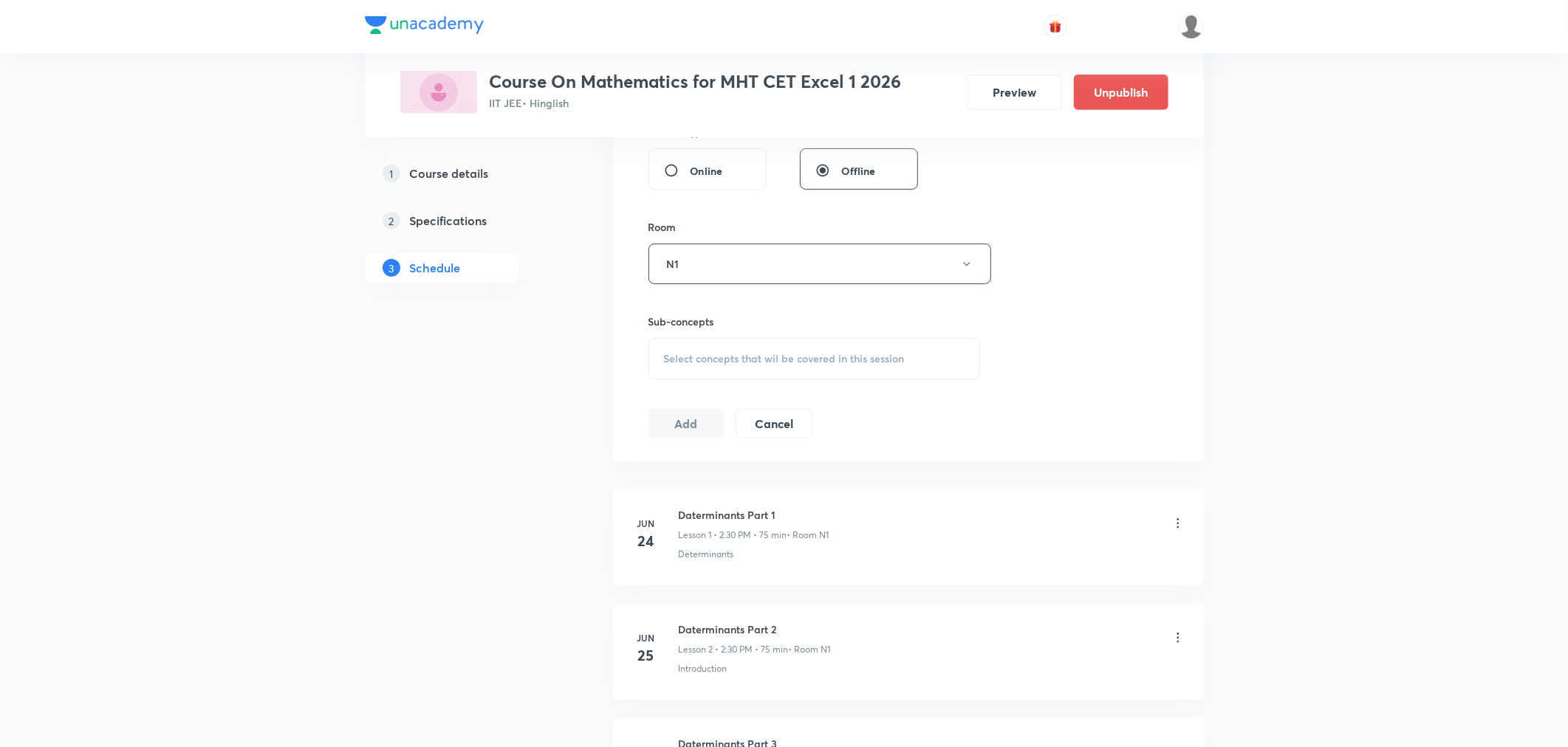
click at [735, 375] on div "Select concepts that wil be covered in this session" at bounding box center [815, 359] width 333 height 41
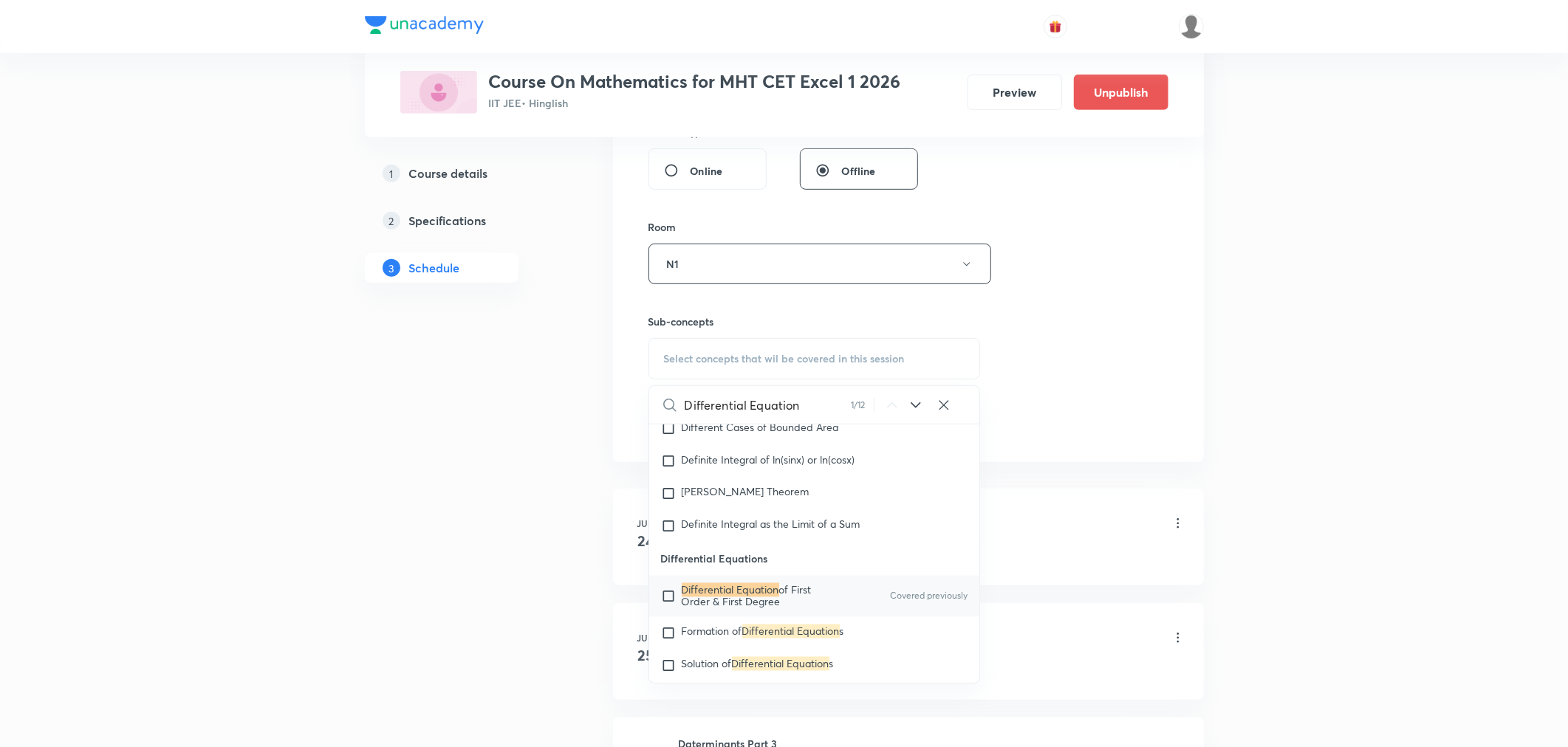
scroll to position [16425, 0]
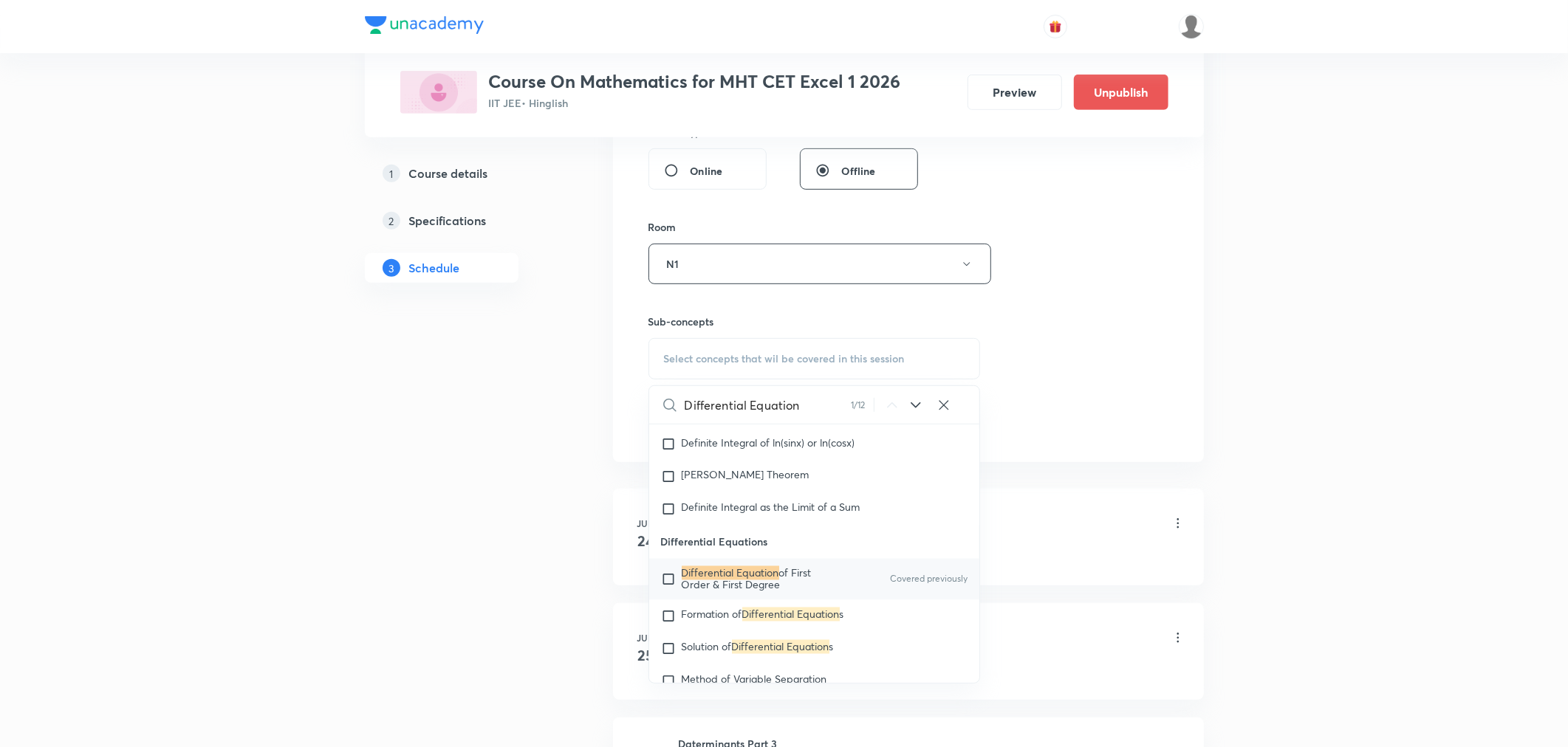
type input "Differential Equation"
click at [747, 580] on mark "Differential Equation" at bounding box center [730, 574] width 98 height 14
checkbox input "true"
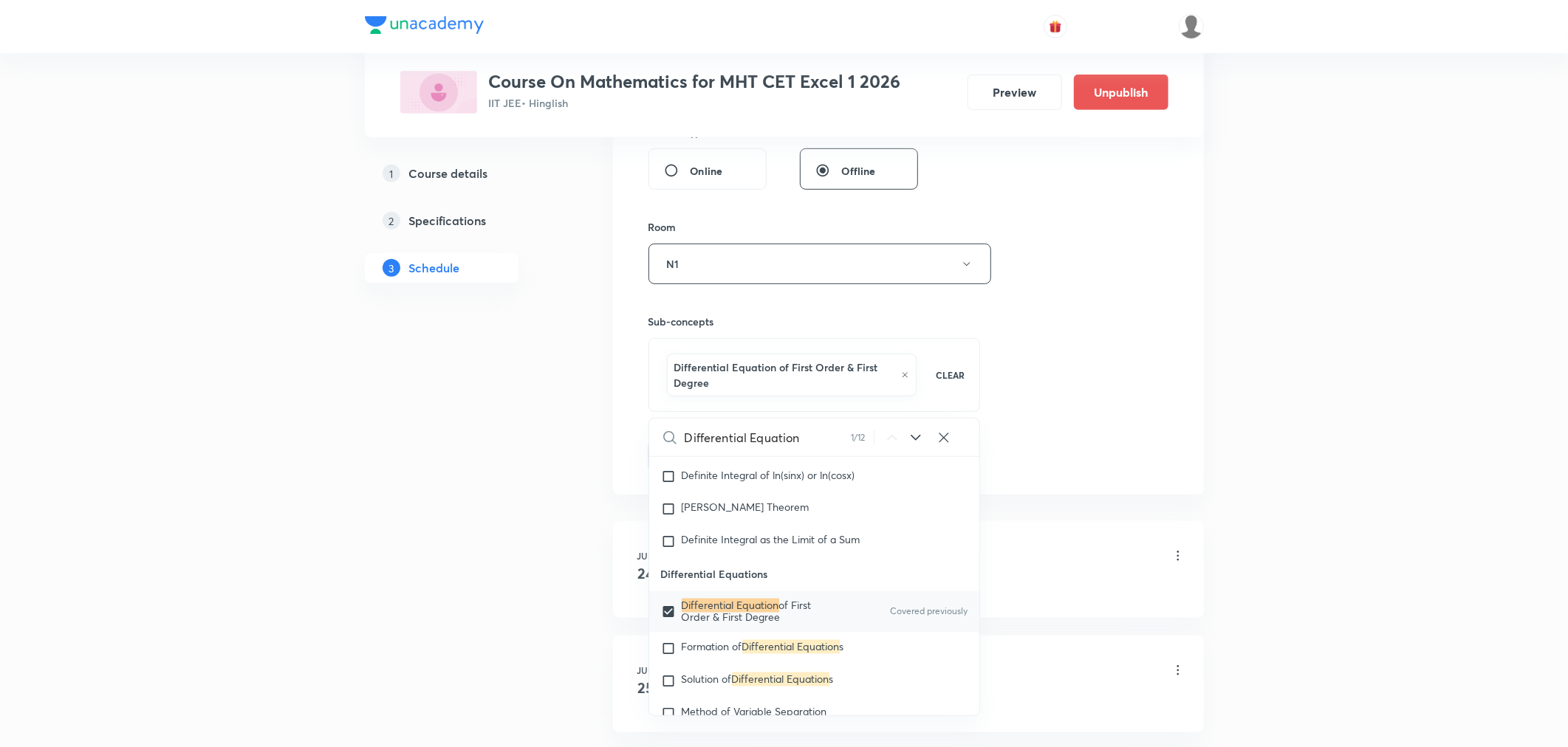
click at [1086, 387] on div "Session 89 Live class Session title 28/99 Differential Equation Part 3 ​ Schedu…" at bounding box center [908, 108] width 520 height 726
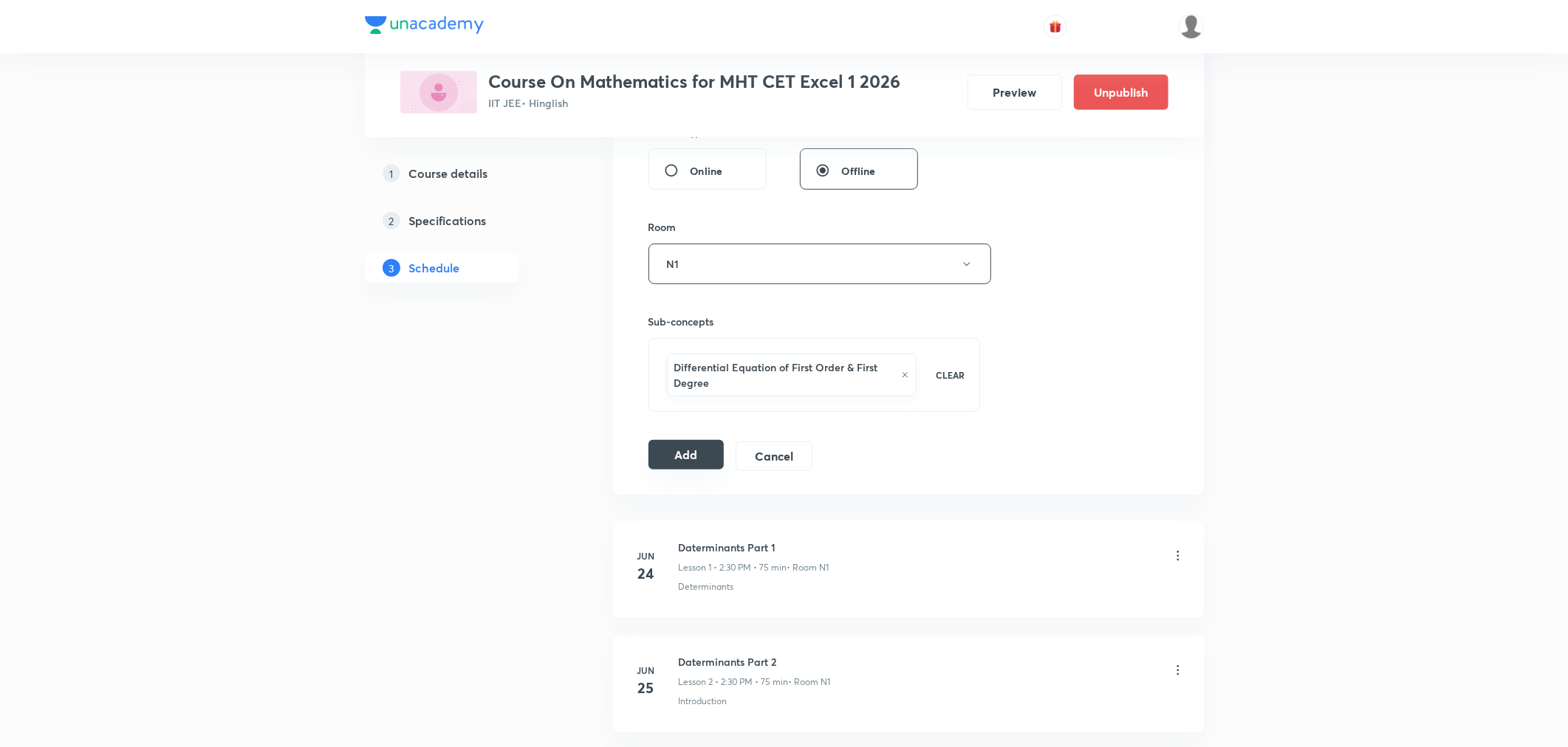
click at [689, 462] on button "Add" at bounding box center [687, 455] width 76 height 29
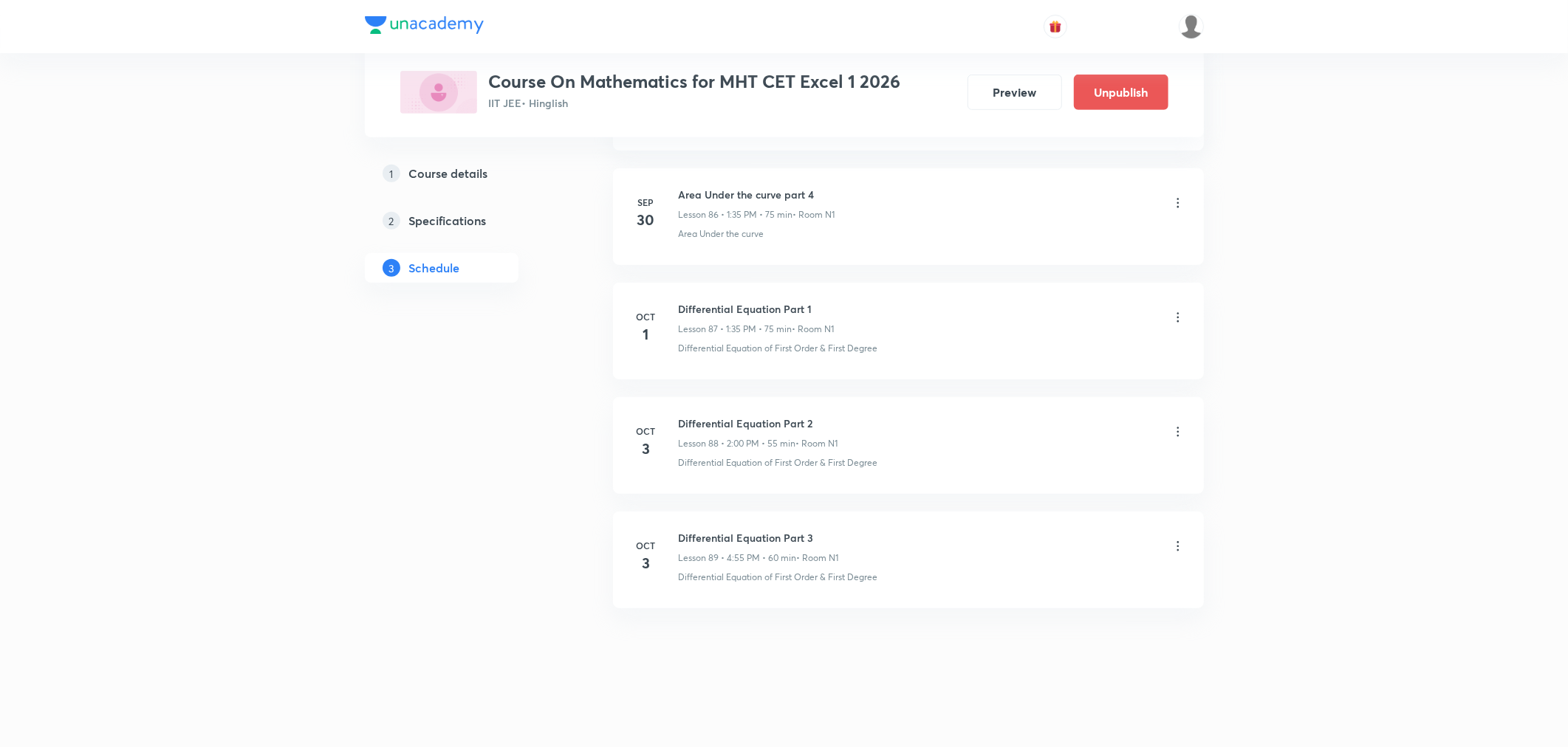
scroll to position [9957, 0]
